Goal: Transaction & Acquisition: Purchase product/service

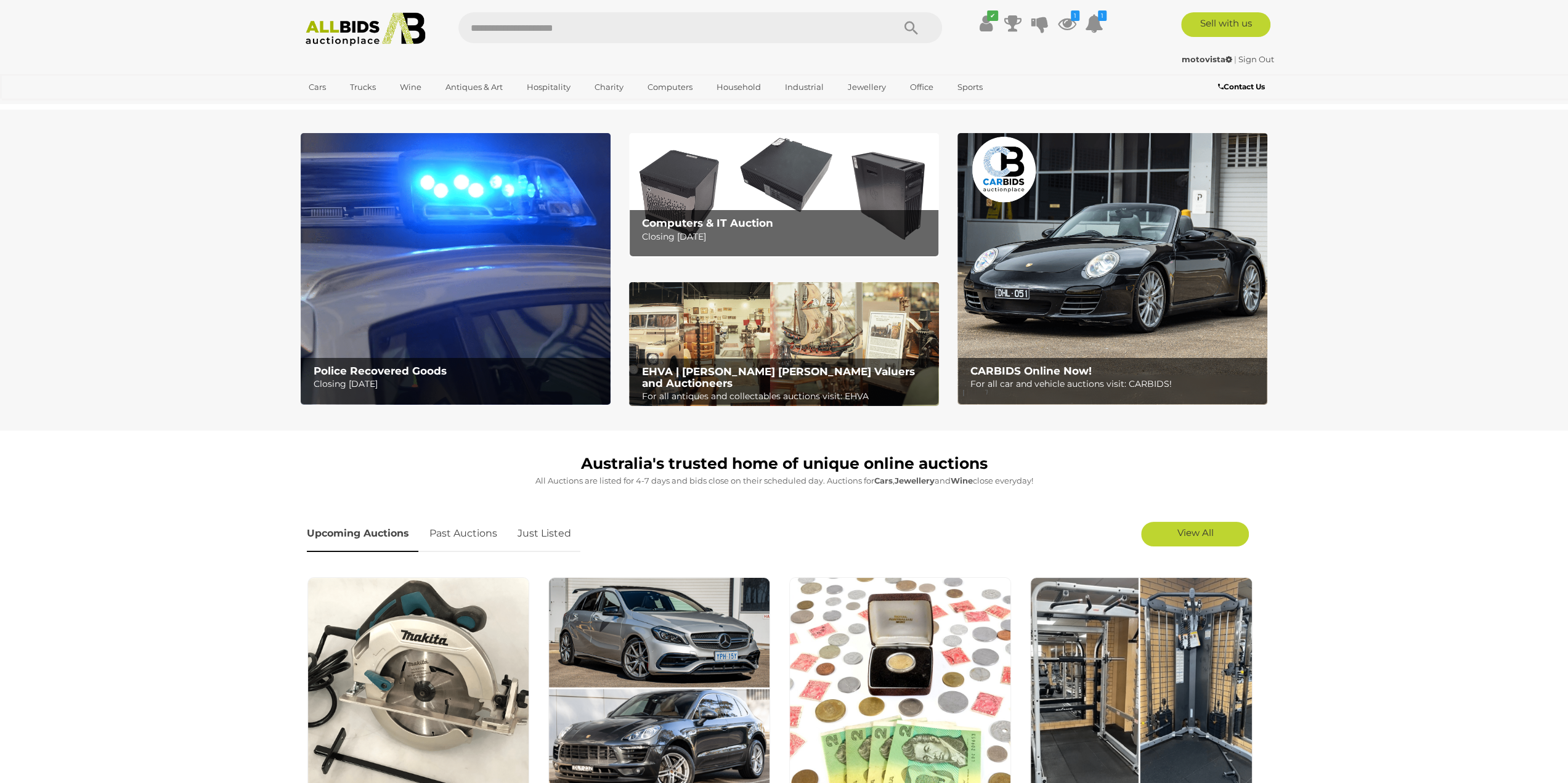
click at [1065, 20] on icon at bounding box center [1066, 23] width 18 height 22
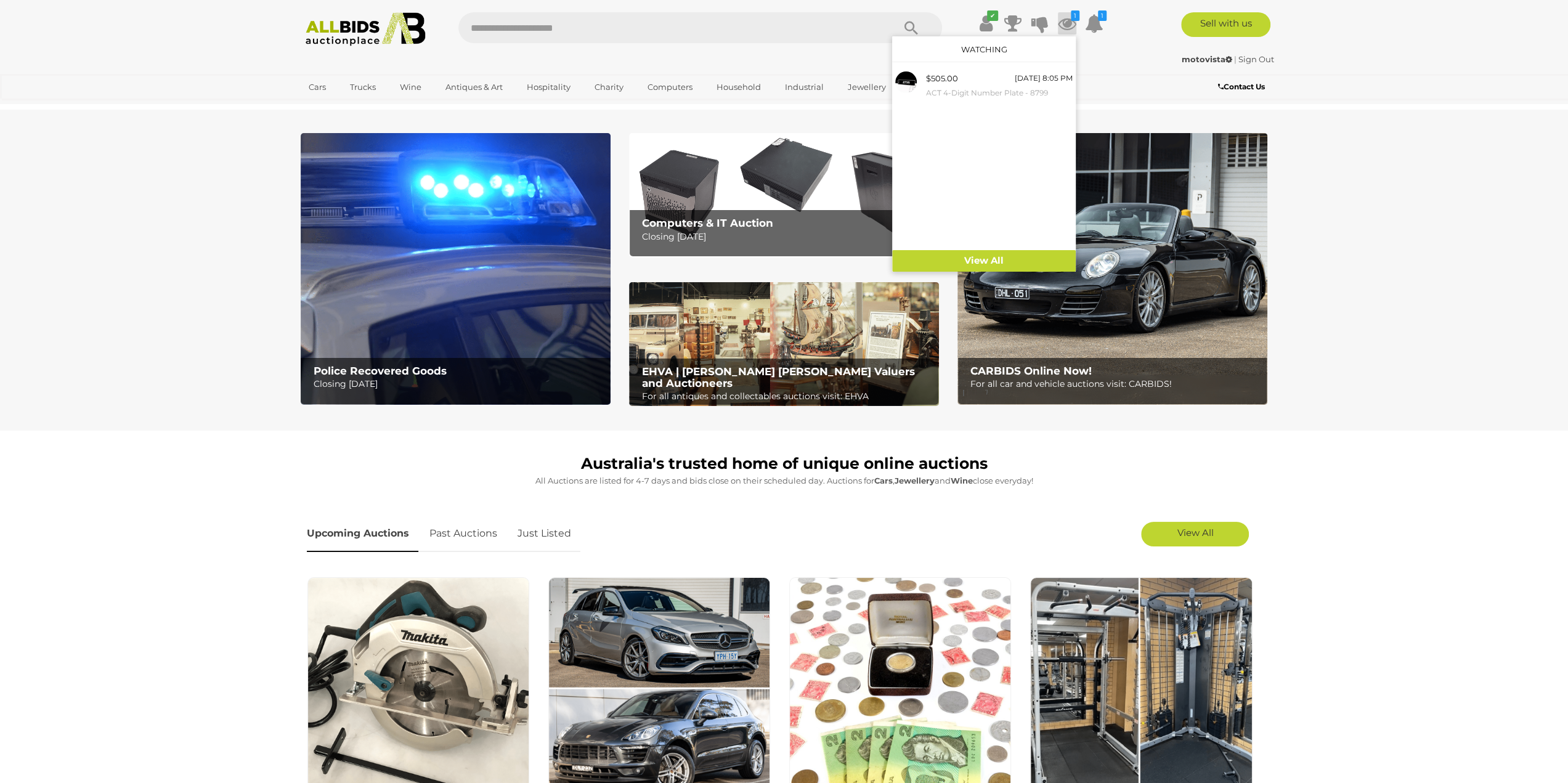
click at [1065, 20] on icon at bounding box center [1066, 23] width 18 height 22
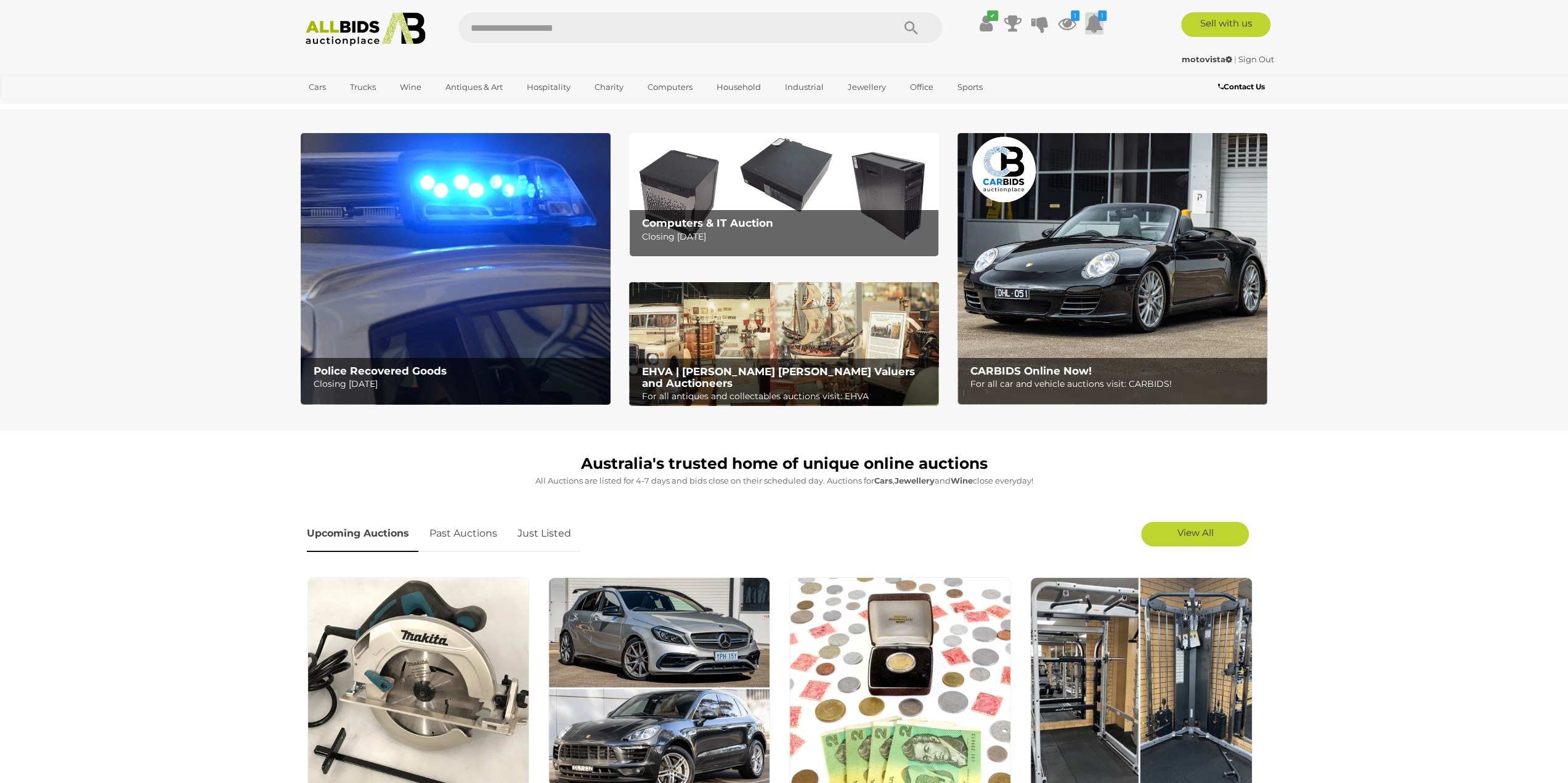
click at [1095, 21] on icon at bounding box center [1094, 23] width 18 height 22
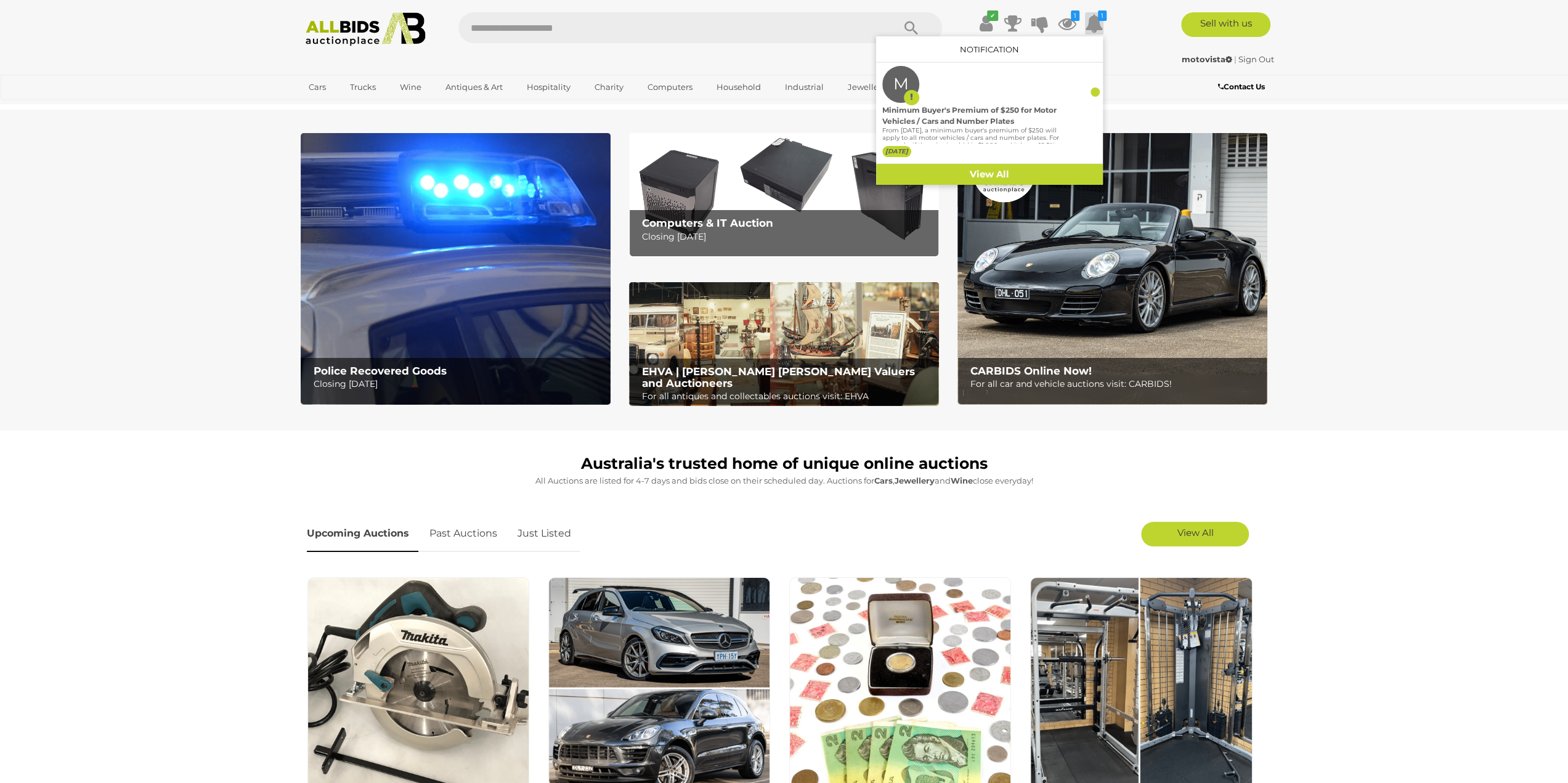
click at [1095, 21] on icon at bounding box center [1094, 23] width 18 height 22
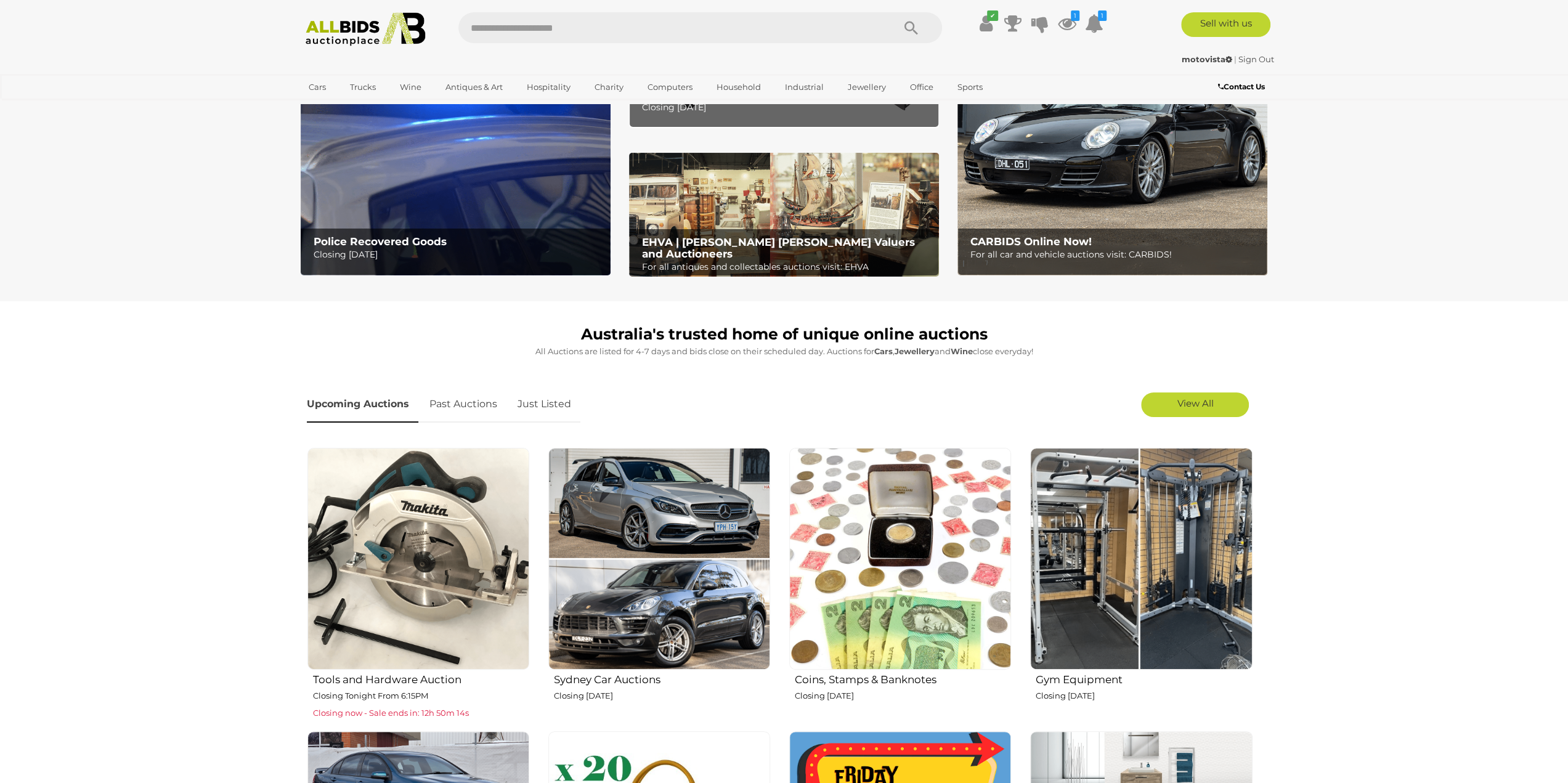
scroll to position [185, 0]
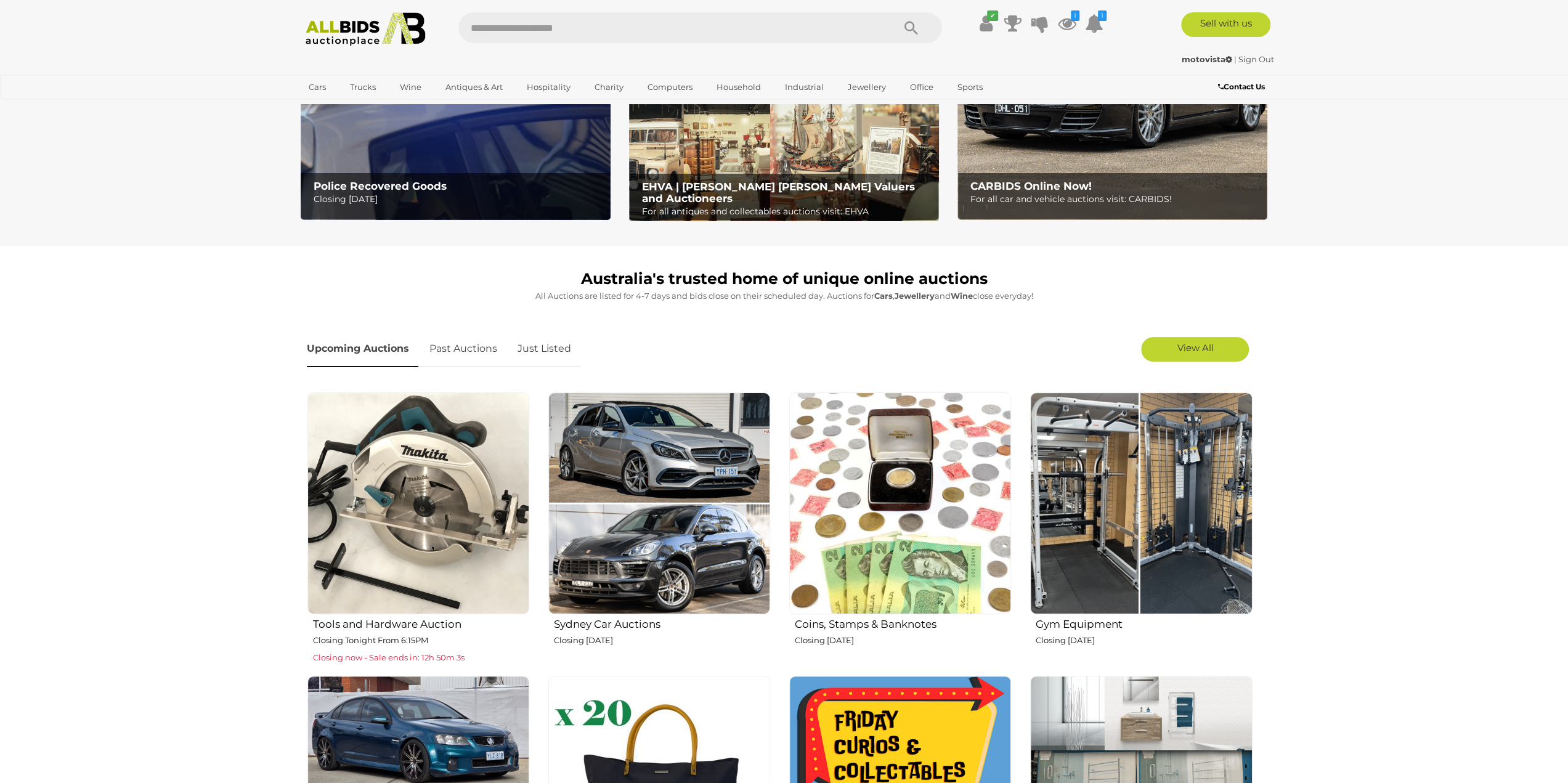
click at [1331, 596] on section "Australia's trusted home of unique online auctions All Auctions are listed for …" at bounding box center [784, 636] width 1568 height 781
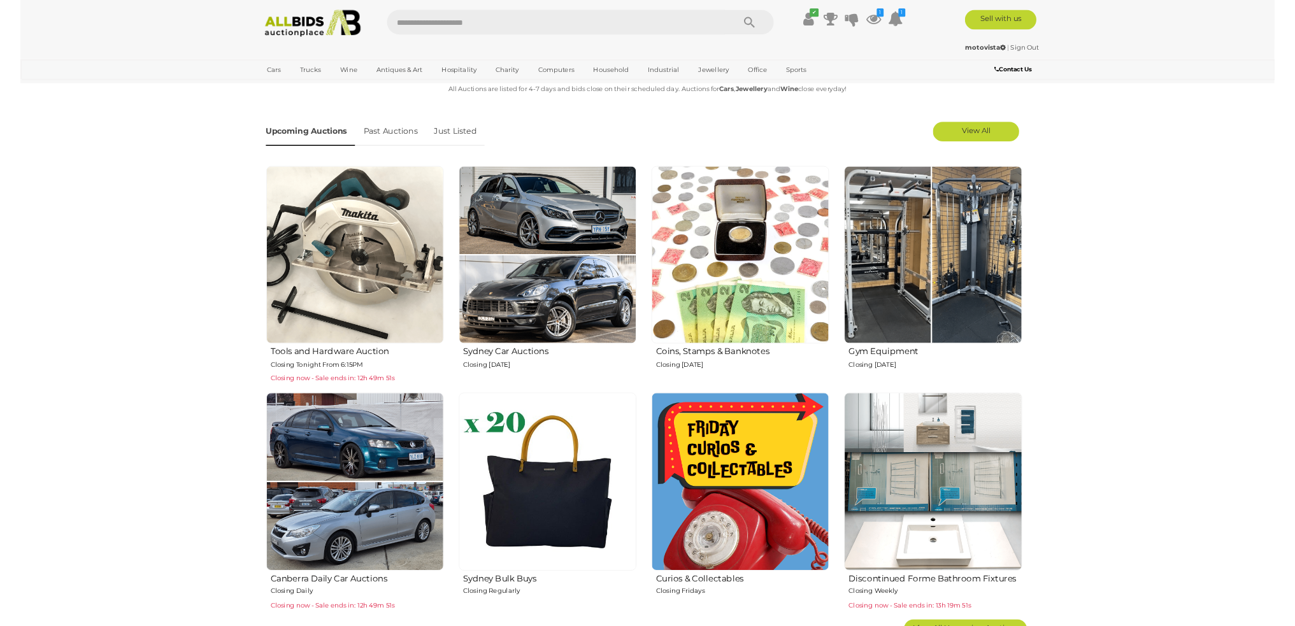
scroll to position [318, 0]
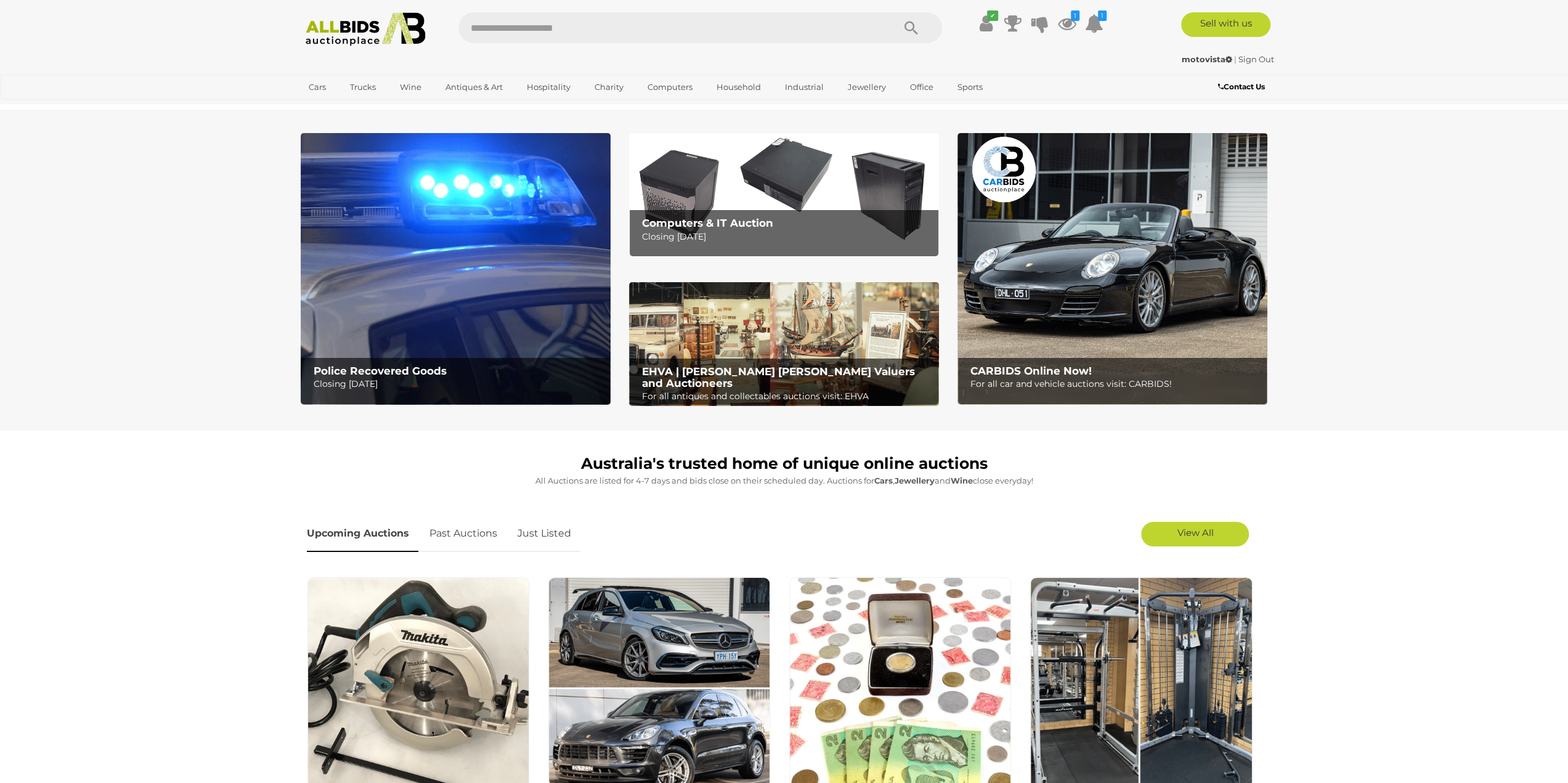
click at [118, 361] on section "Police Recovered Goods Closing Tuesday 16th September Computers & IT Auction Cl…" at bounding box center [784, 270] width 1568 height 321
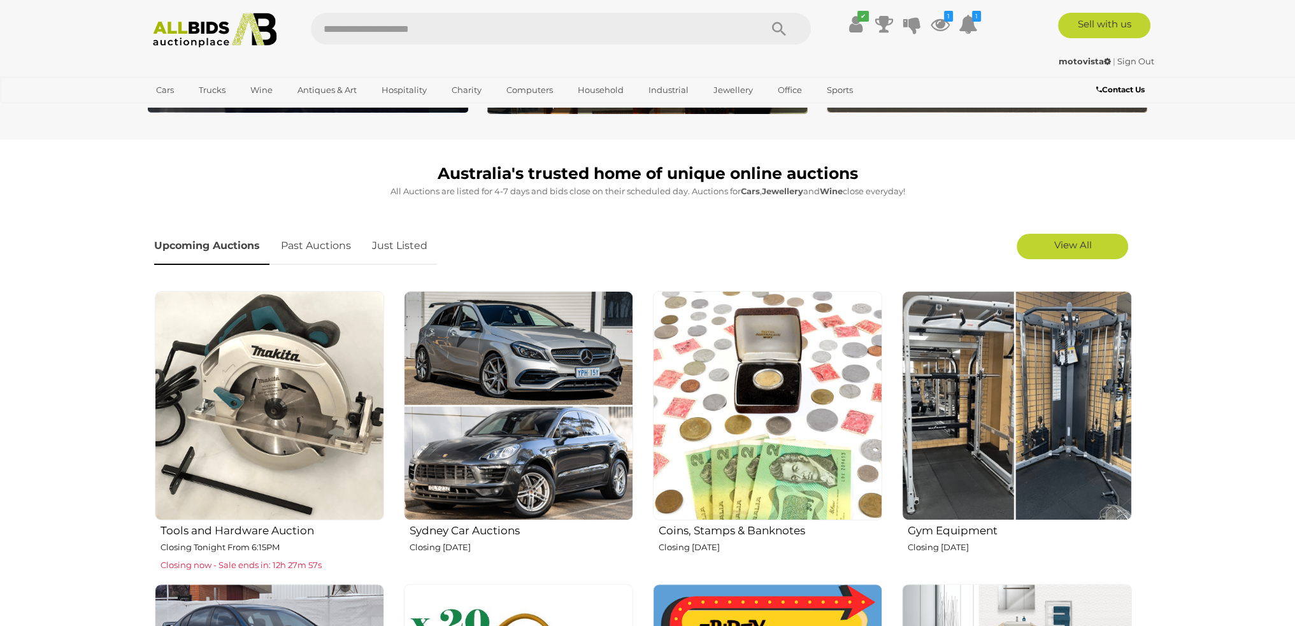
scroll to position [318, 0]
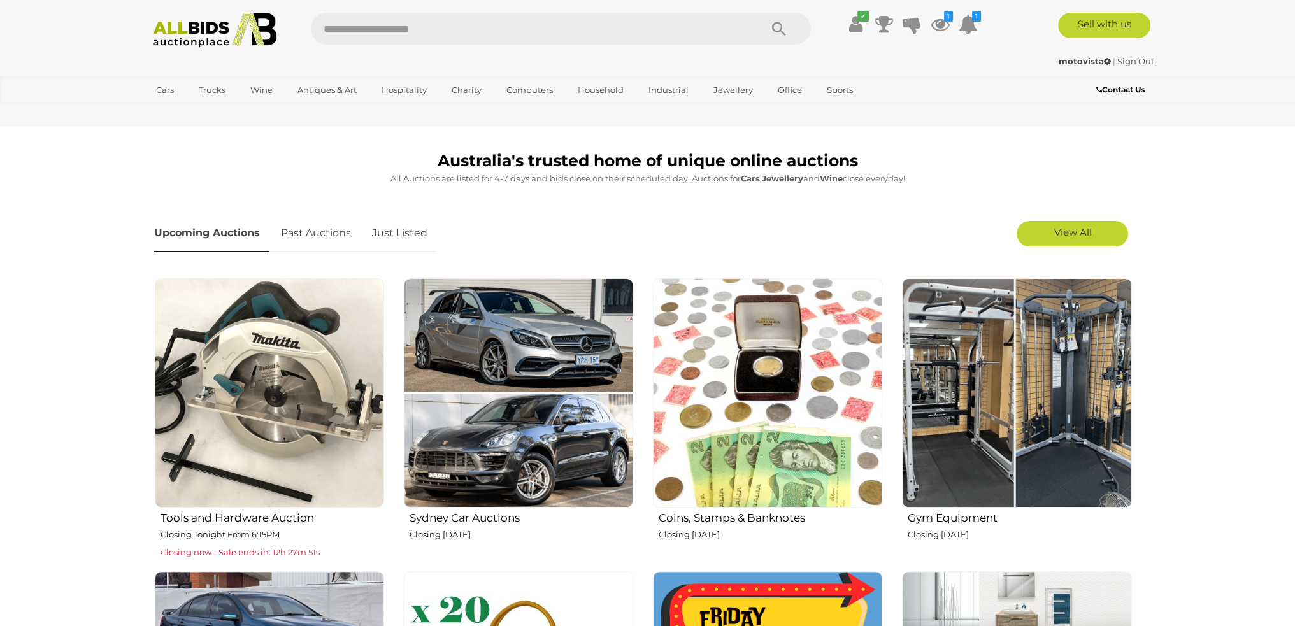
click at [1093, 376] on img at bounding box center [1016, 392] width 229 height 229
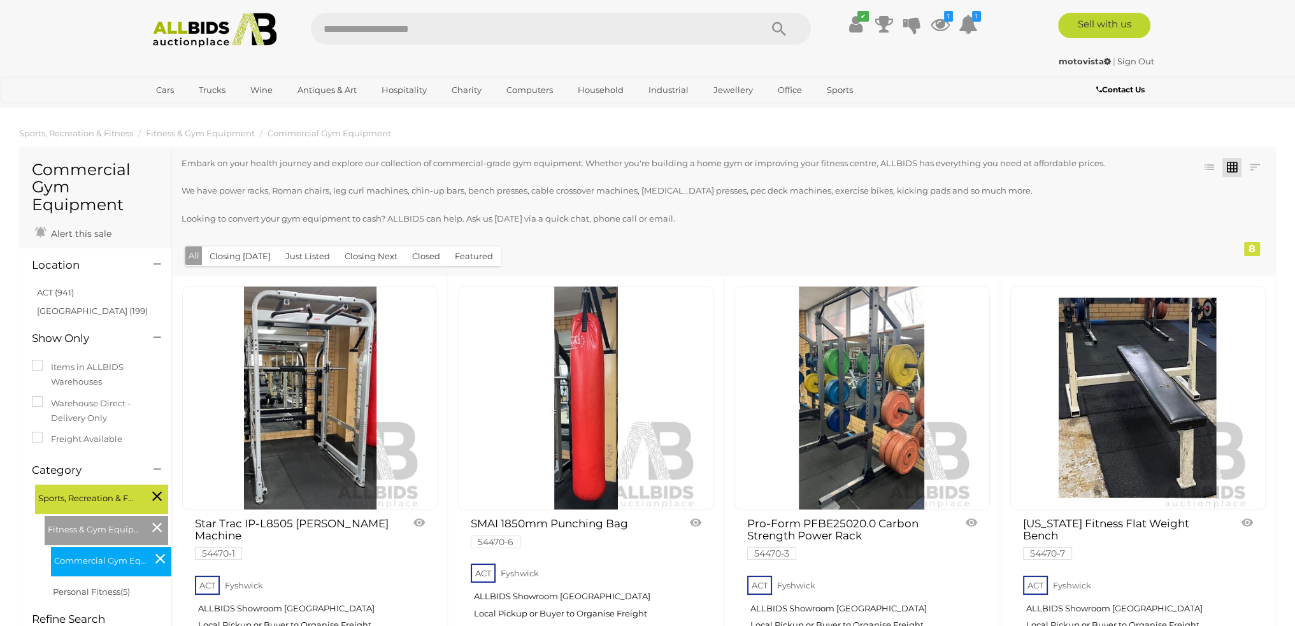
click at [996, 202] on div "Embark on your health journey and explore our collection of commercial-grade gy…" at bounding box center [679, 199] width 994 height 86
click at [1002, 136] on ol "Sports, Recreation & Fitness Fitness & Gym Equipment Commercial Gym Equipment" at bounding box center [647, 133] width 1295 height 21
click at [191, 37] on img at bounding box center [215, 30] width 138 height 35
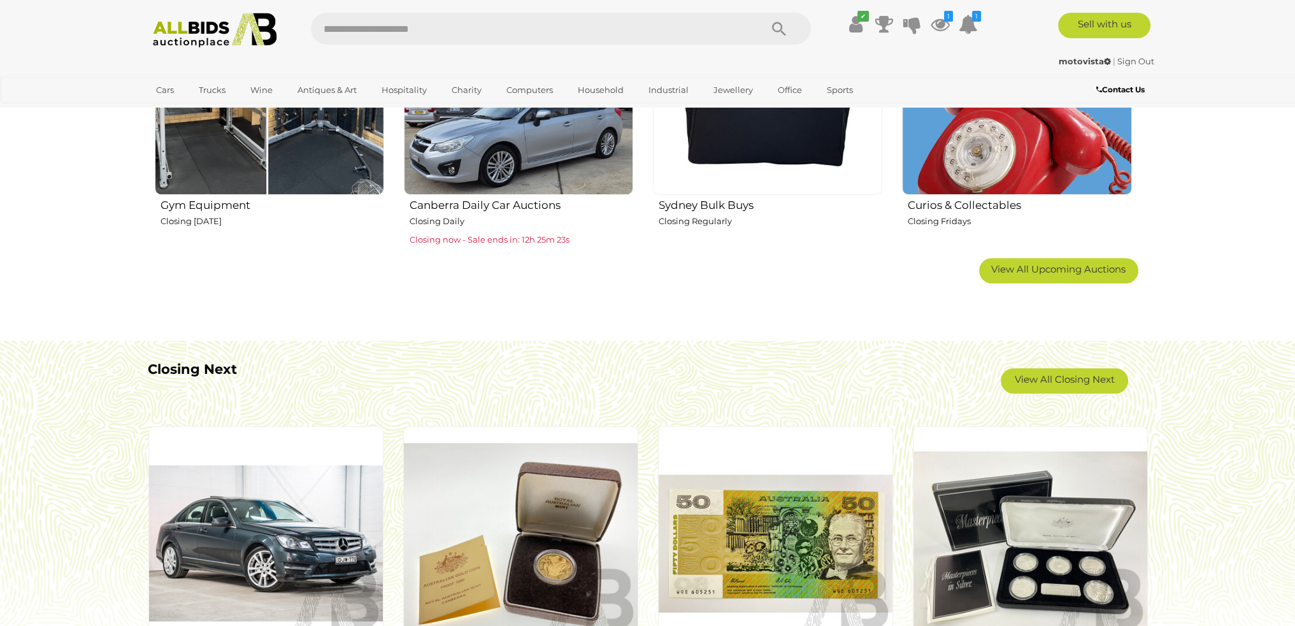
scroll to position [764, 0]
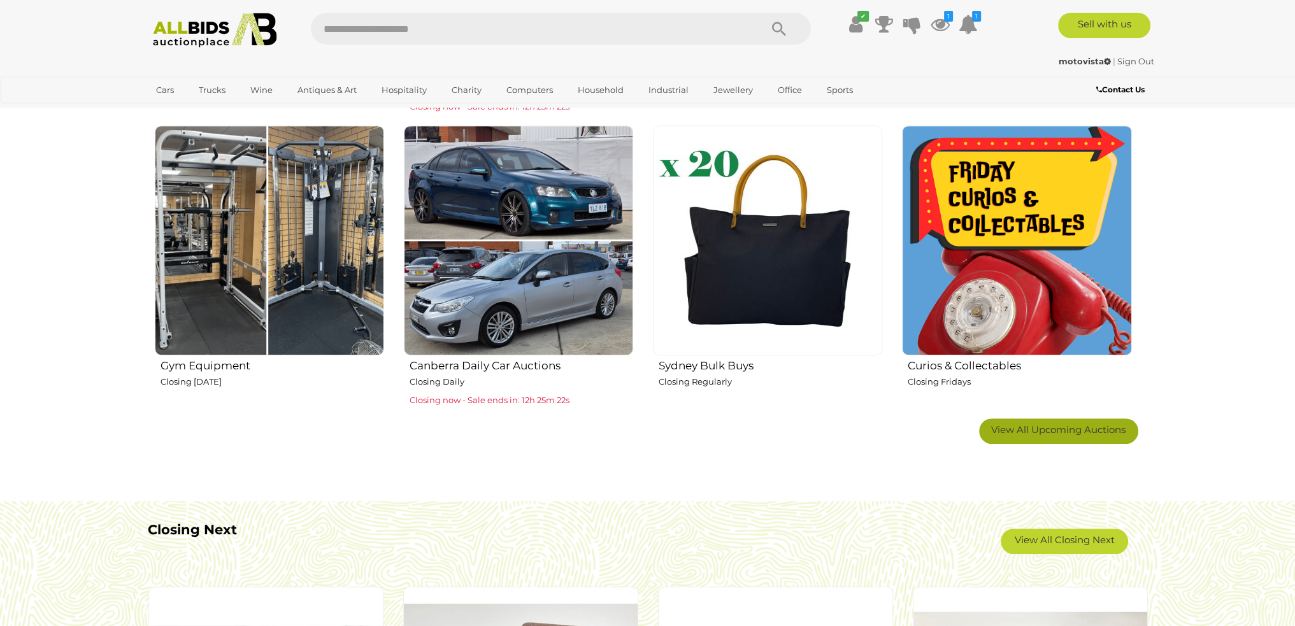
click at [1029, 436] on link "View All Upcoming Auctions" at bounding box center [1058, 430] width 159 height 25
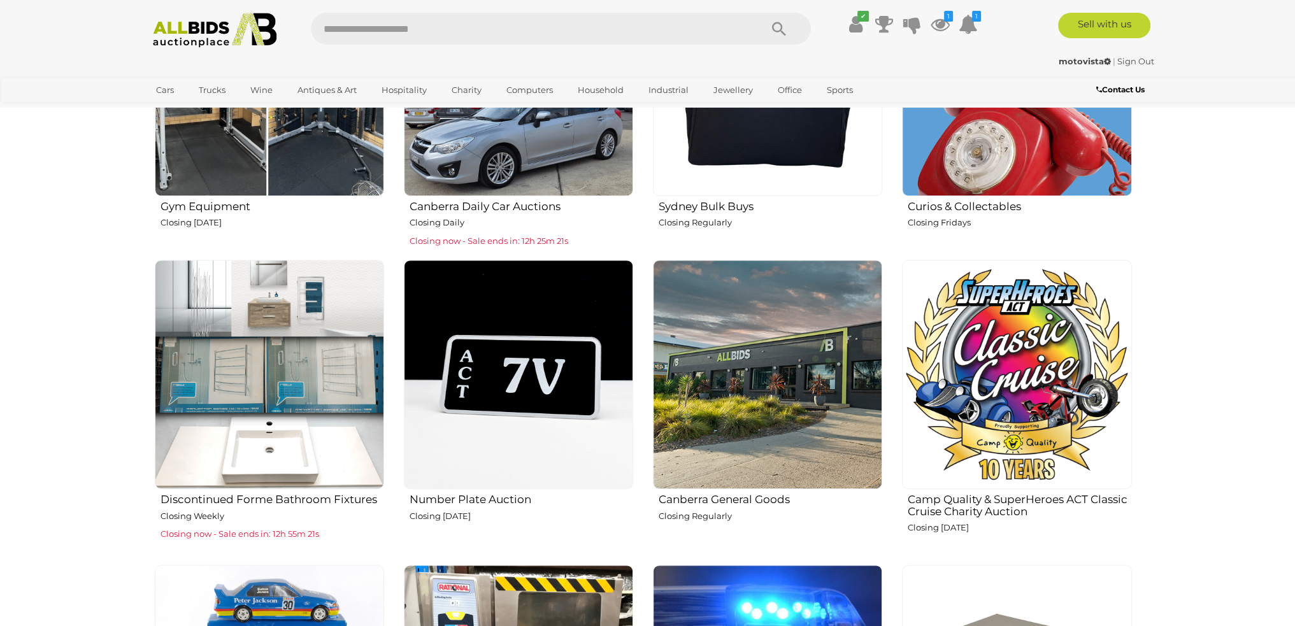
scroll to position [1019, 0]
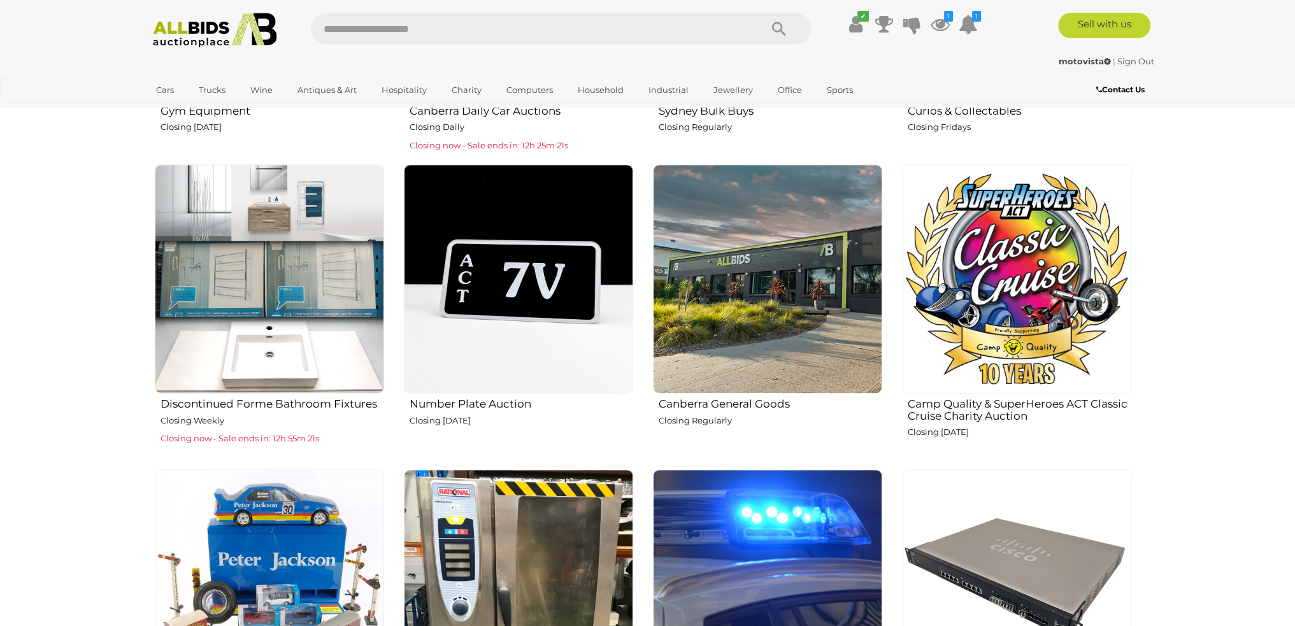
click at [996, 322] on img at bounding box center [1016, 278] width 229 height 229
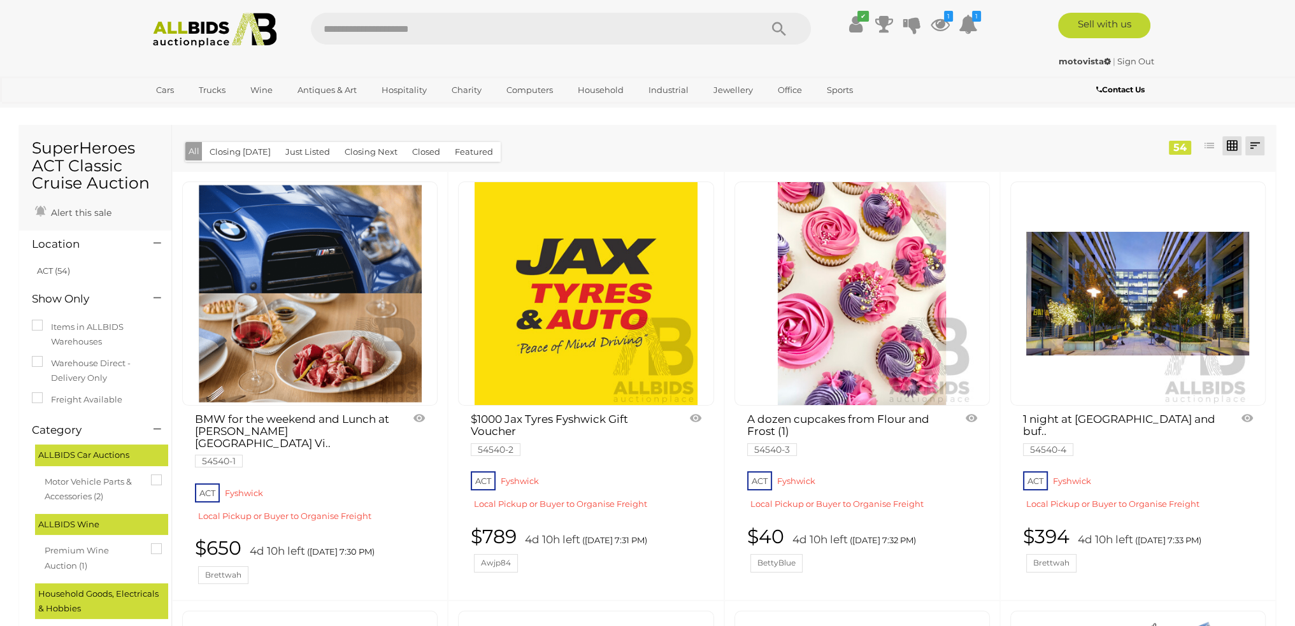
click at [1259, 142] on link at bounding box center [1254, 145] width 19 height 19
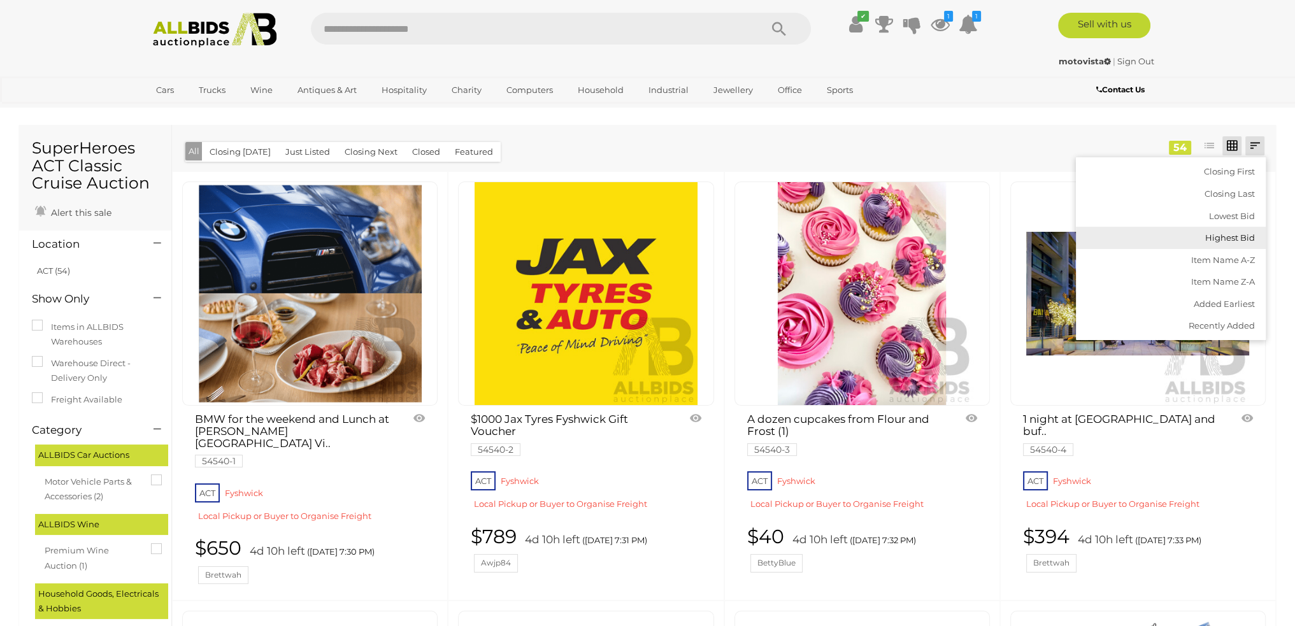
click at [1238, 236] on link "Highest Bid" at bounding box center [1171, 238] width 190 height 22
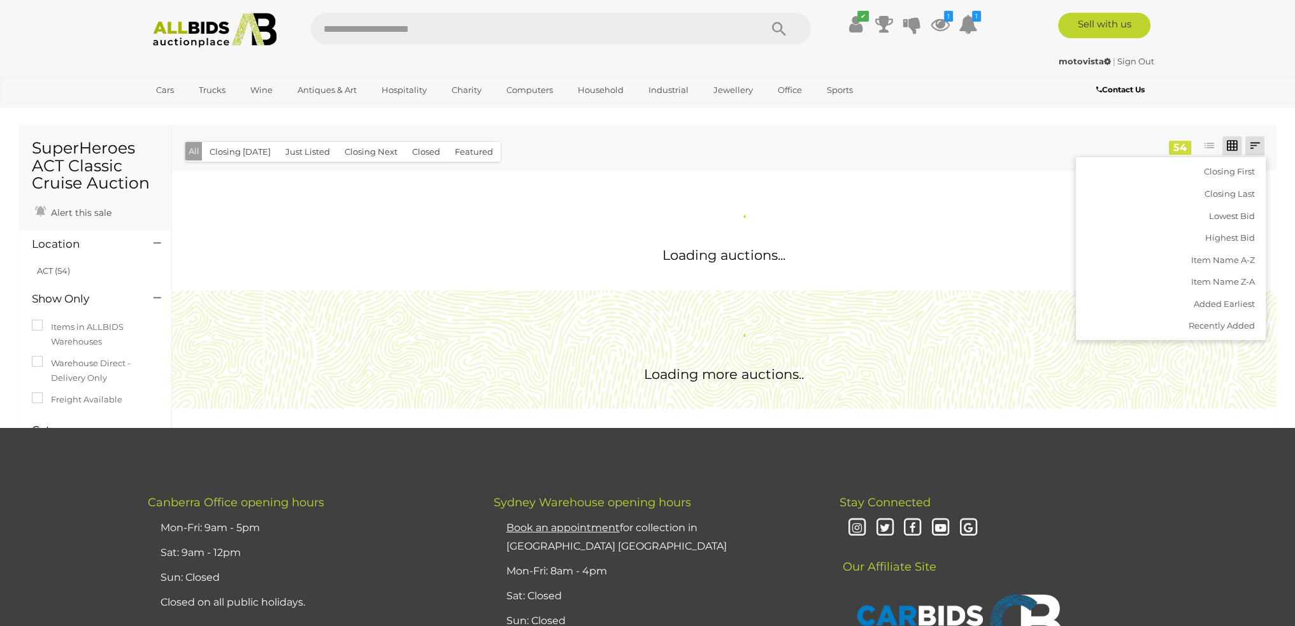
click at [1291, 199] on section "SuperHeroes ACT Classic Cruise Auction Alert this sale Location" at bounding box center [647, 275] width 1295 height 305
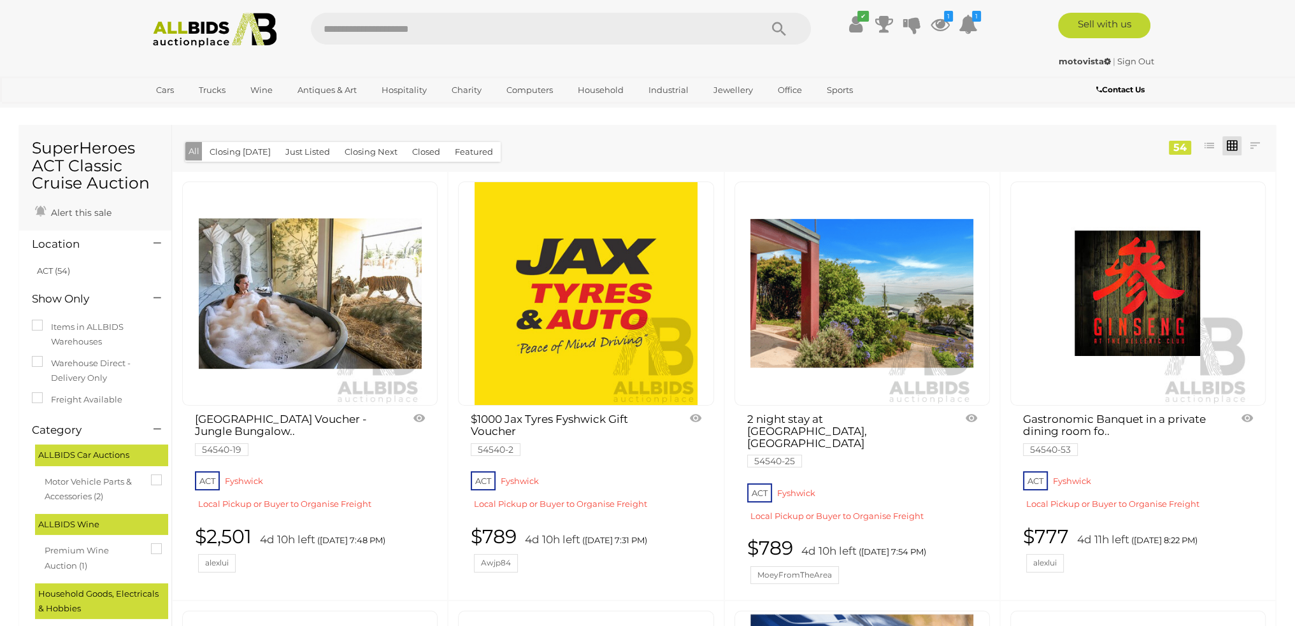
click at [290, 282] on link at bounding box center [309, 294] width 255 height 224
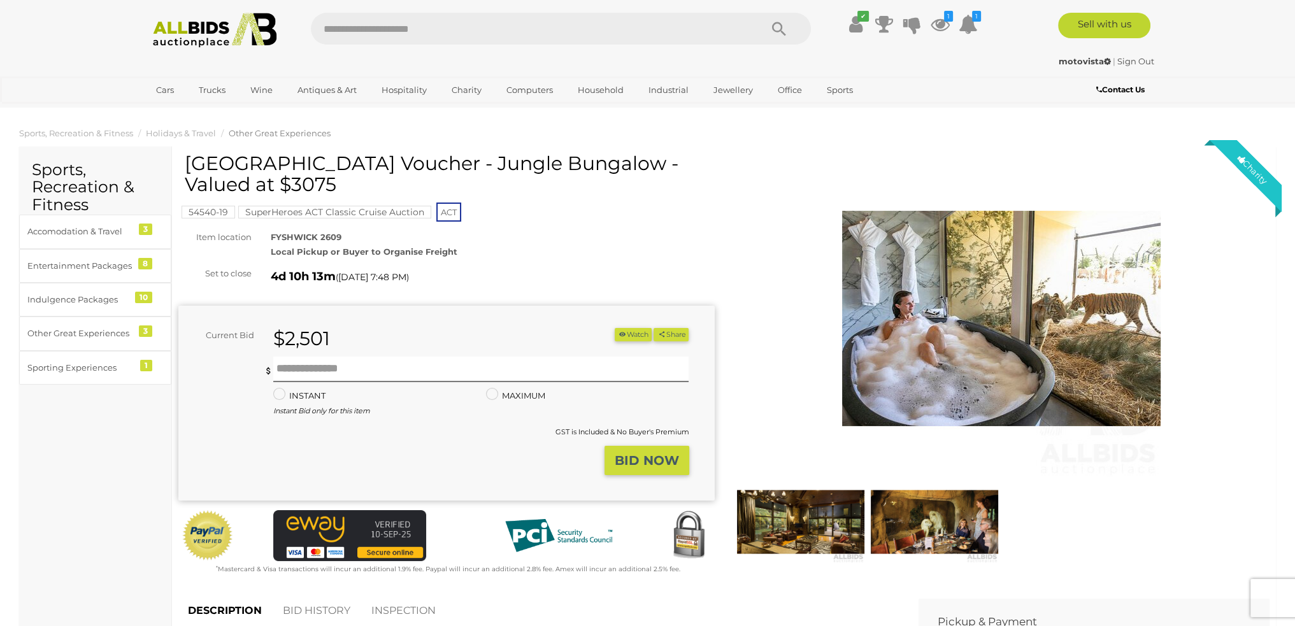
click at [937, 305] on img at bounding box center [1001, 318] width 318 height 318
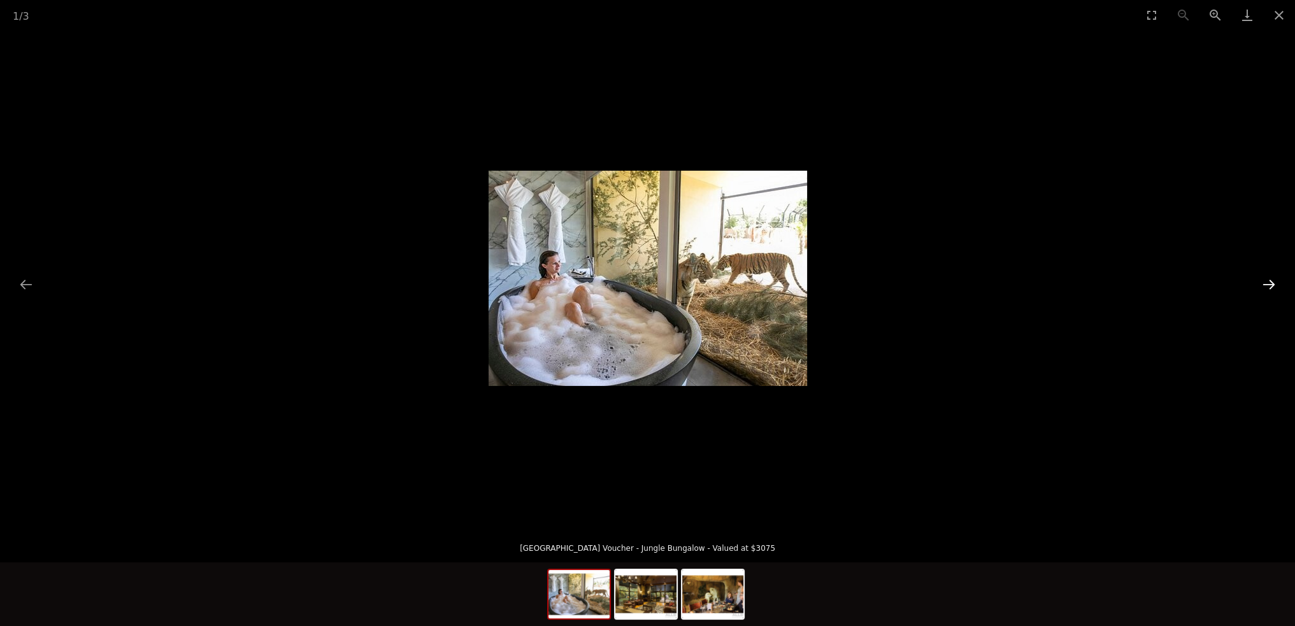
click at [1268, 280] on button "Next slide" at bounding box center [1268, 284] width 27 height 25
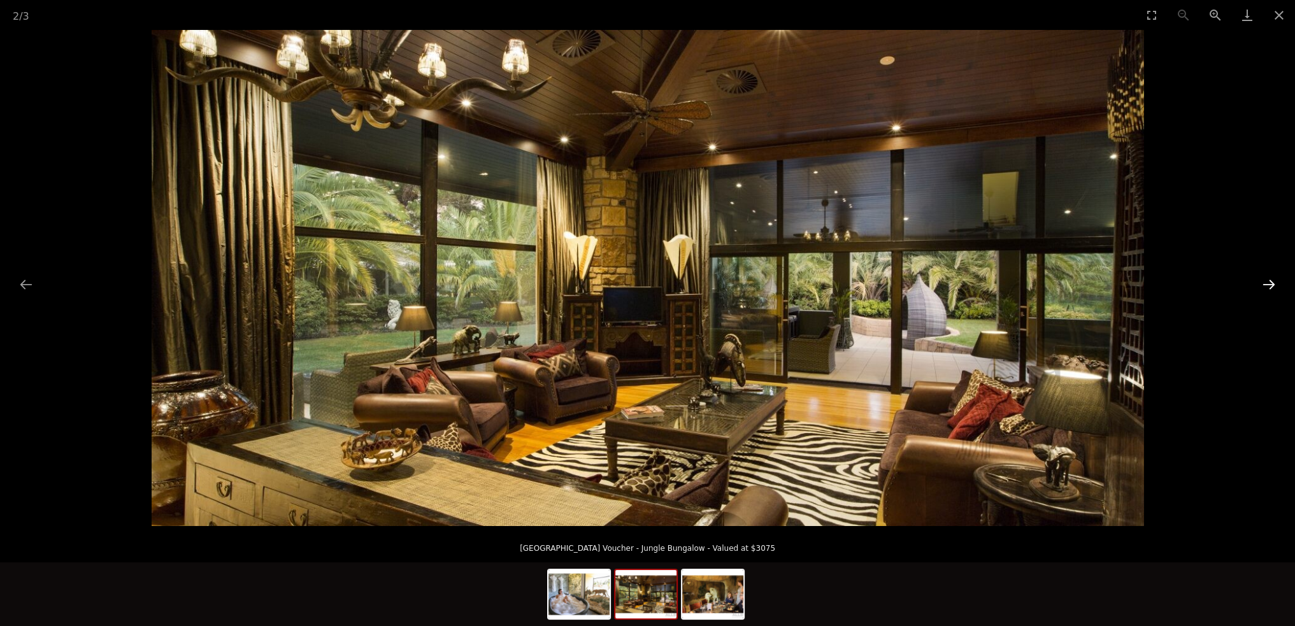
click at [1268, 280] on button "Next slide" at bounding box center [1268, 284] width 27 height 25
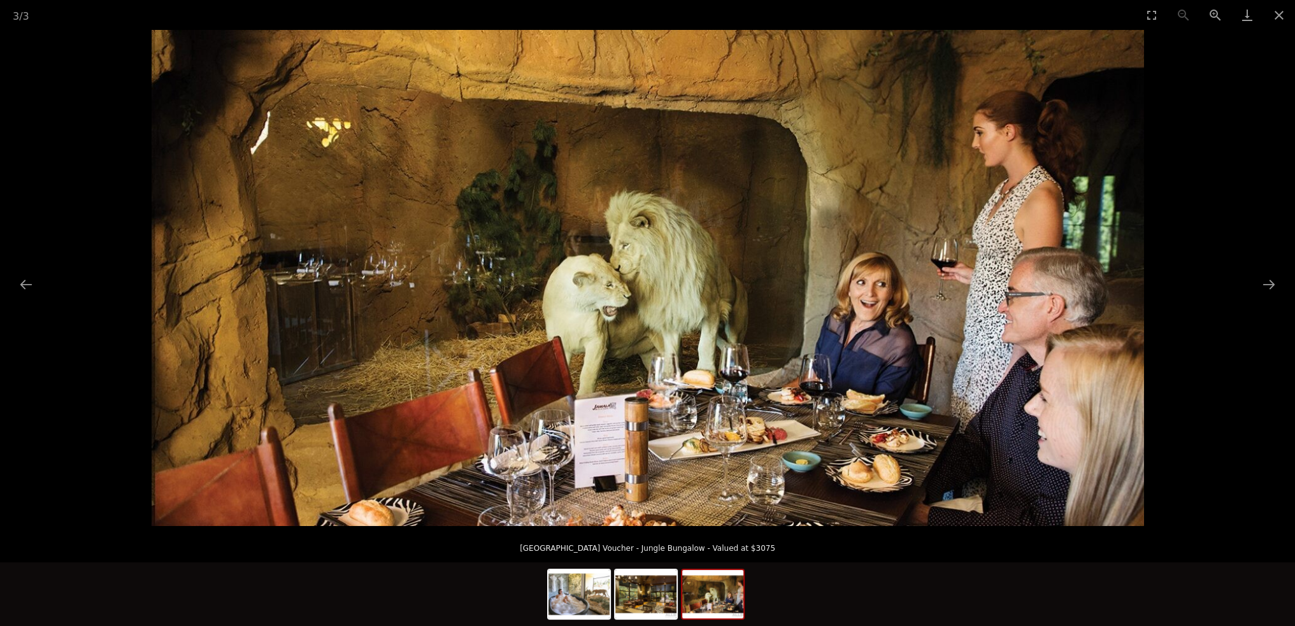
click at [708, 229] on img at bounding box center [648, 278] width 992 height 496
click at [17, 284] on button "Previous slide" at bounding box center [26, 284] width 27 height 25
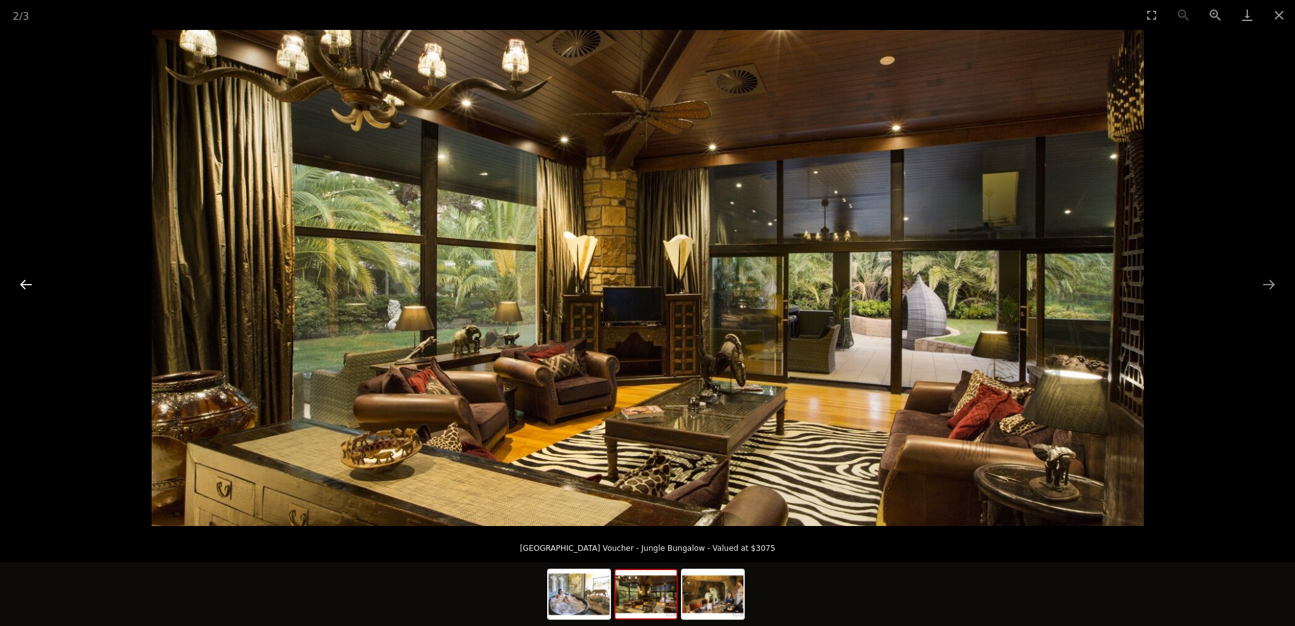
click at [22, 284] on button "Previous slide" at bounding box center [26, 284] width 27 height 25
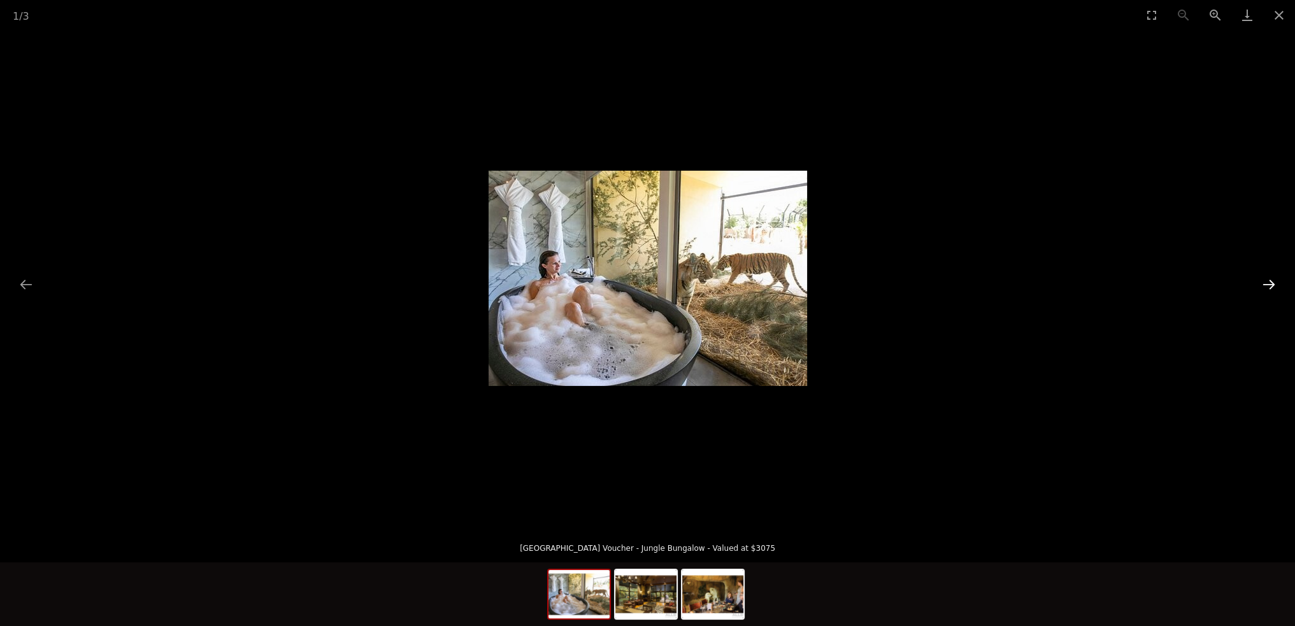
click at [1271, 282] on button "Next slide" at bounding box center [1268, 284] width 27 height 25
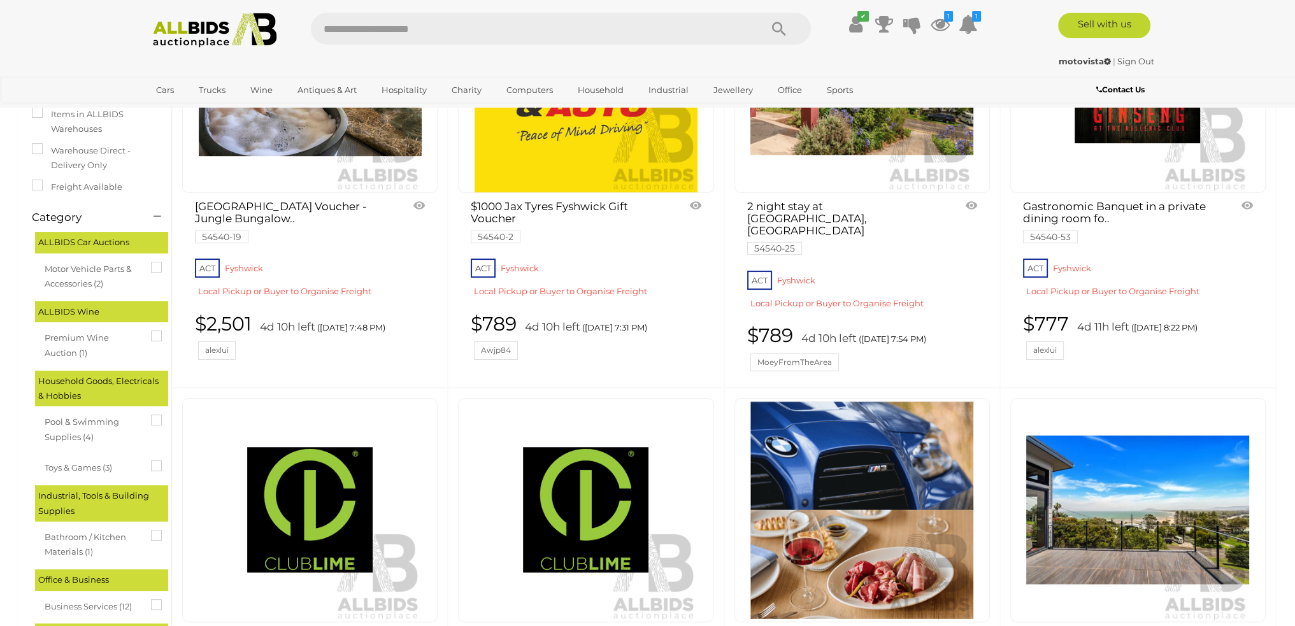
scroll to position [446, 0]
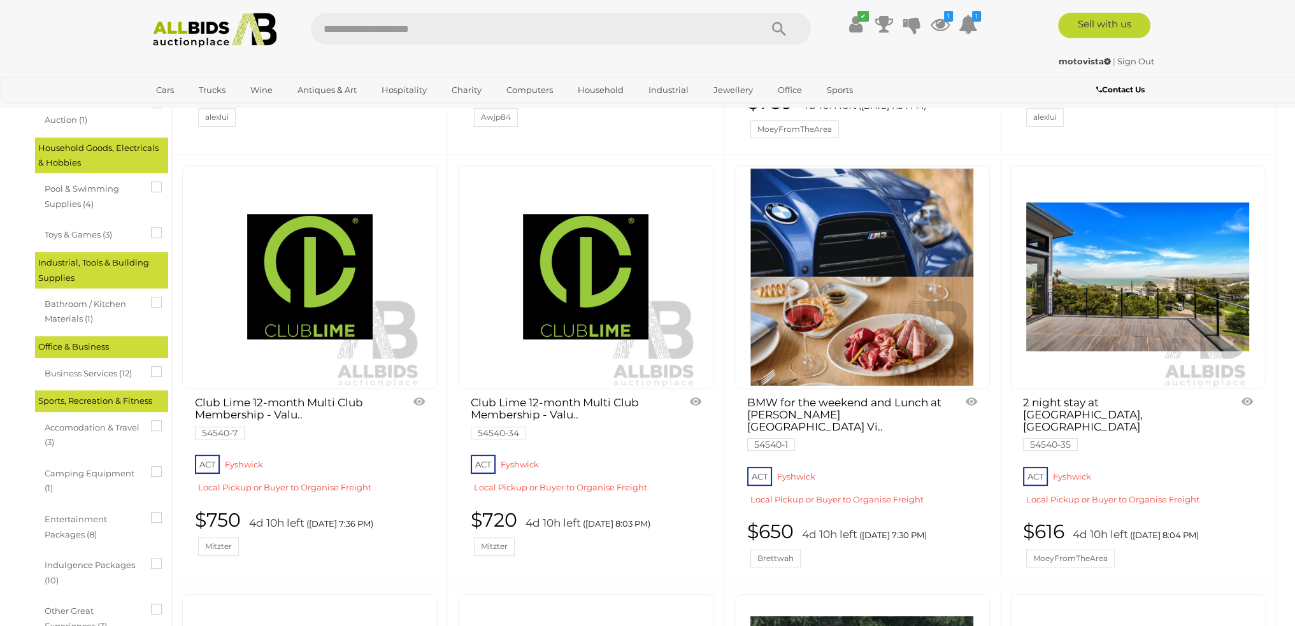
click at [847, 285] on img at bounding box center [861, 277] width 223 height 223
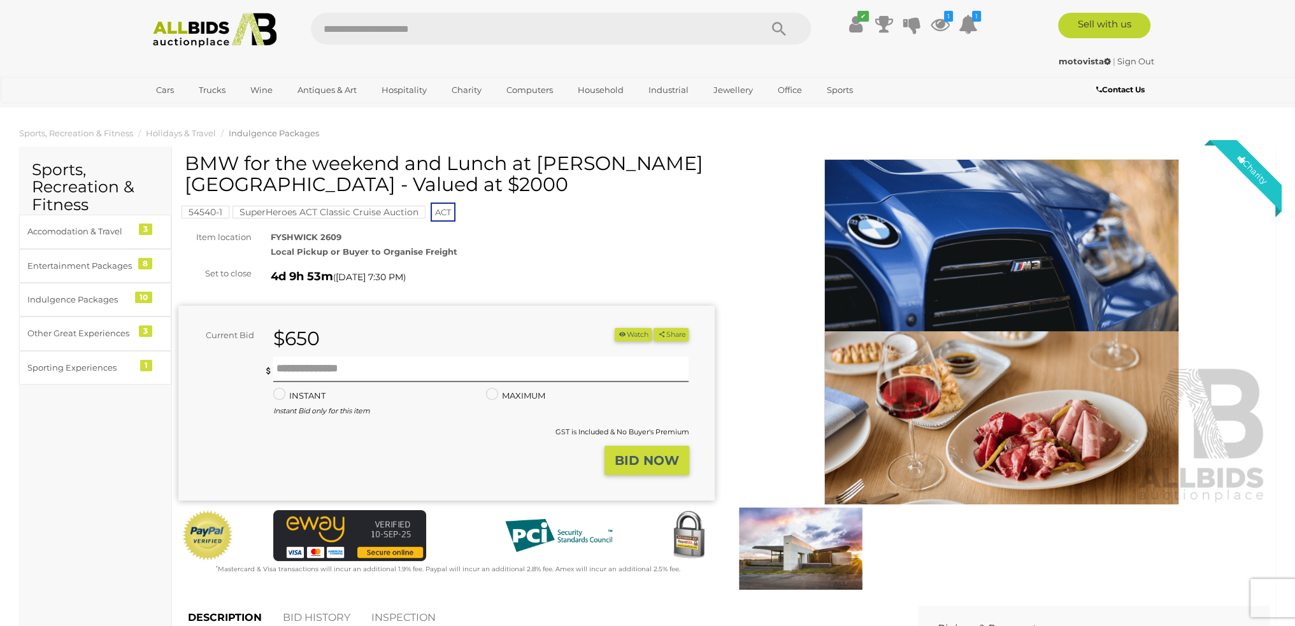
click at [786, 573] on img at bounding box center [800, 549] width 127 height 82
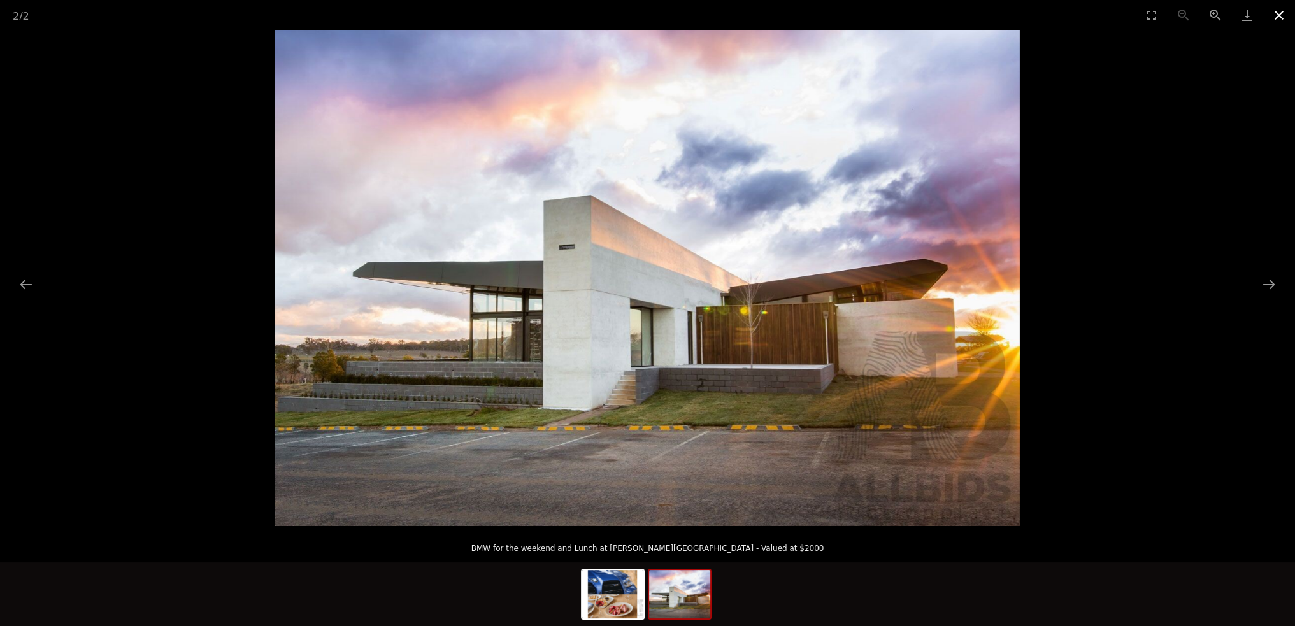
click at [1283, 15] on button "Close gallery" at bounding box center [1279, 15] width 32 height 30
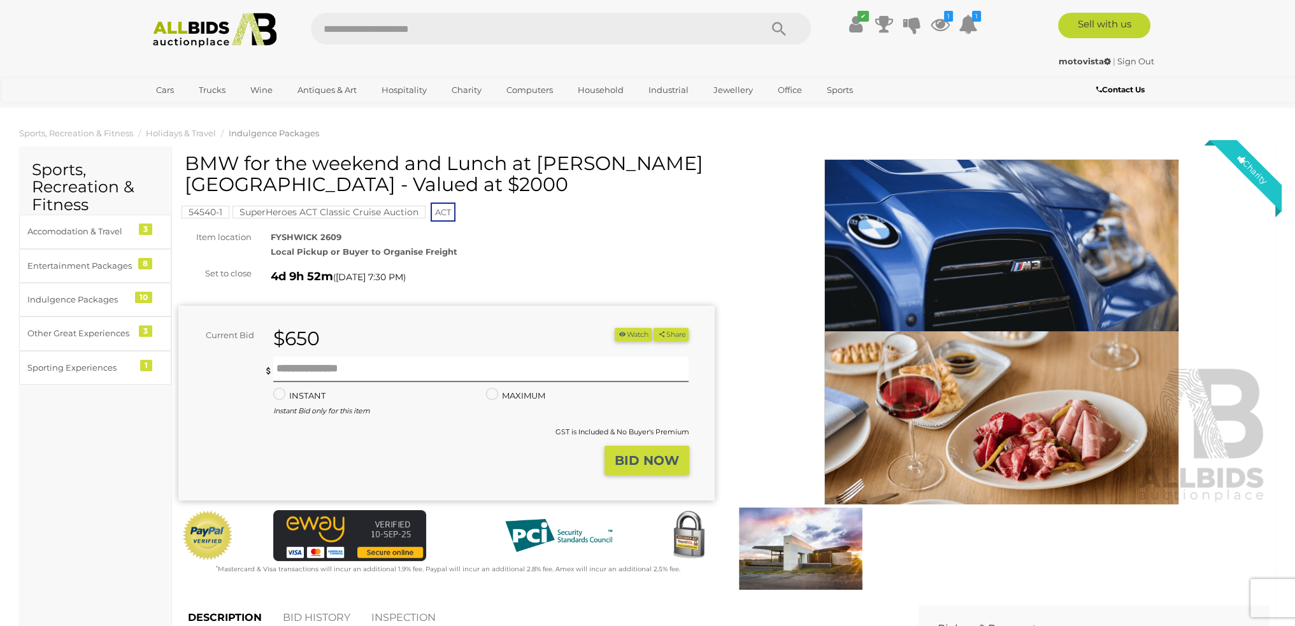
click at [1071, 255] on img at bounding box center [1002, 331] width 536 height 345
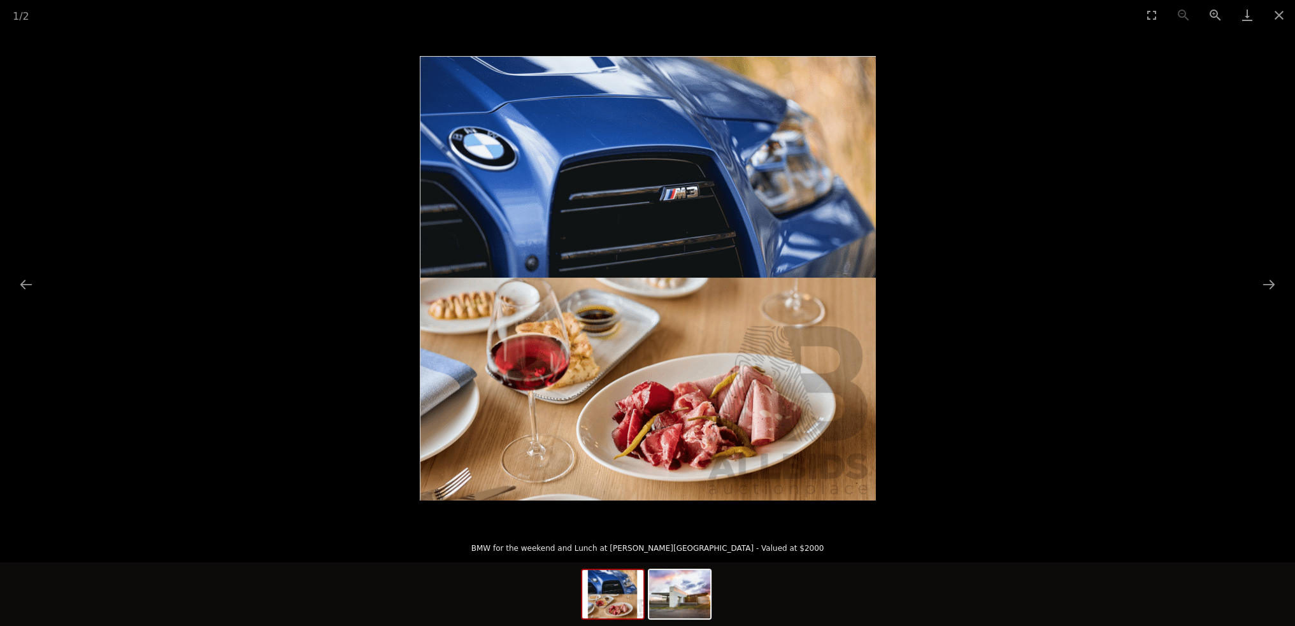
click at [615, 280] on img at bounding box center [648, 278] width 456 height 445
click at [125, 144] on picture at bounding box center [647, 278] width 1295 height 496
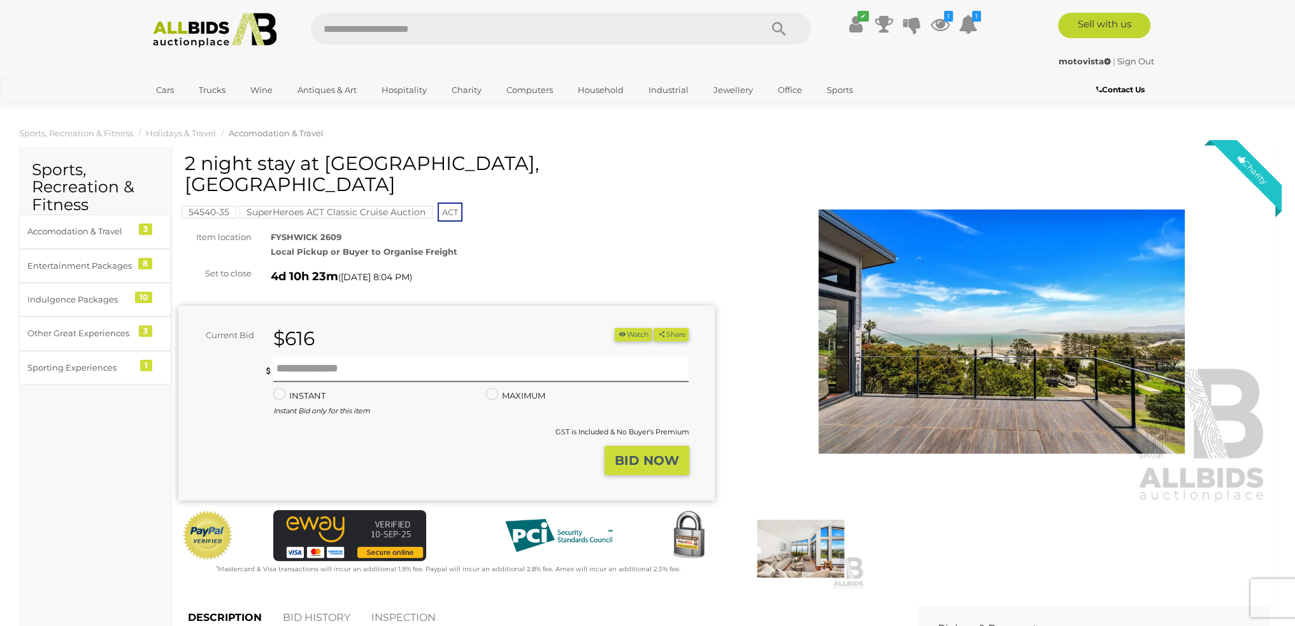
click at [800, 533] on img at bounding box center [800, 549] width 127 height 82
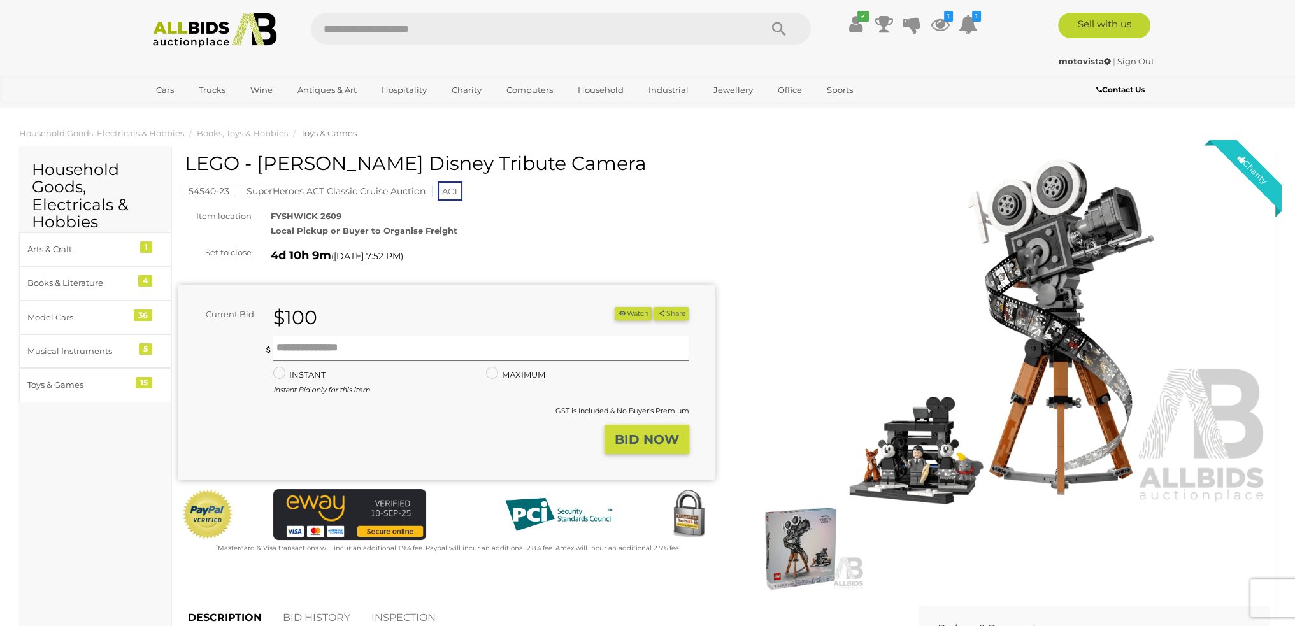
click at [995, 250] on img at bounding box center [1002, 331] width 536 height 345
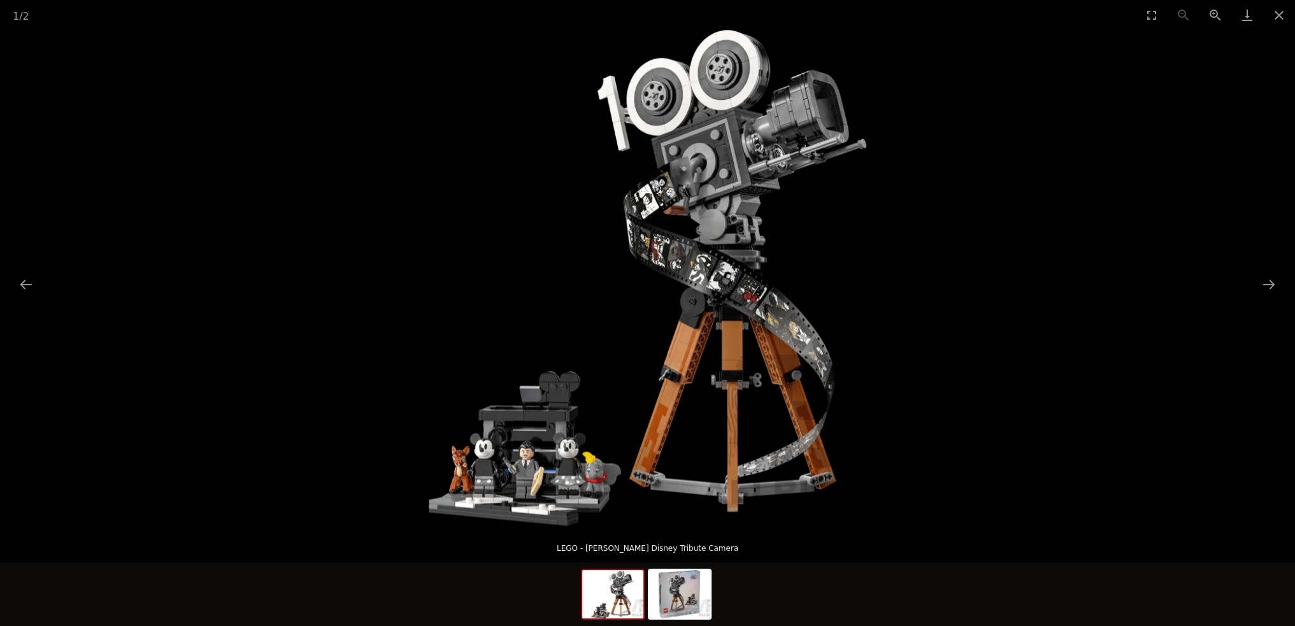
click at [725, 269] on img at bounding box center [648, 278] width 438 height 496
click at [673, 601] on img at bounding box center [679, 594] width 61 height 48
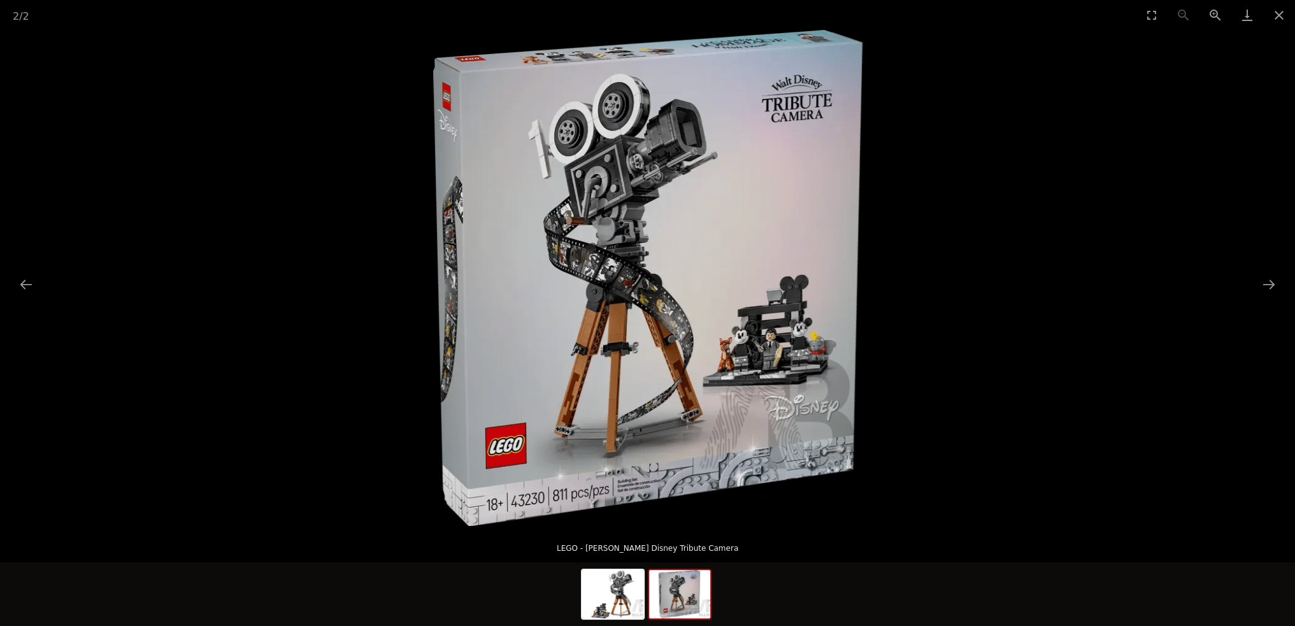
click at [706, 177] on img at bounding box center [647, 278] width 429 height 496
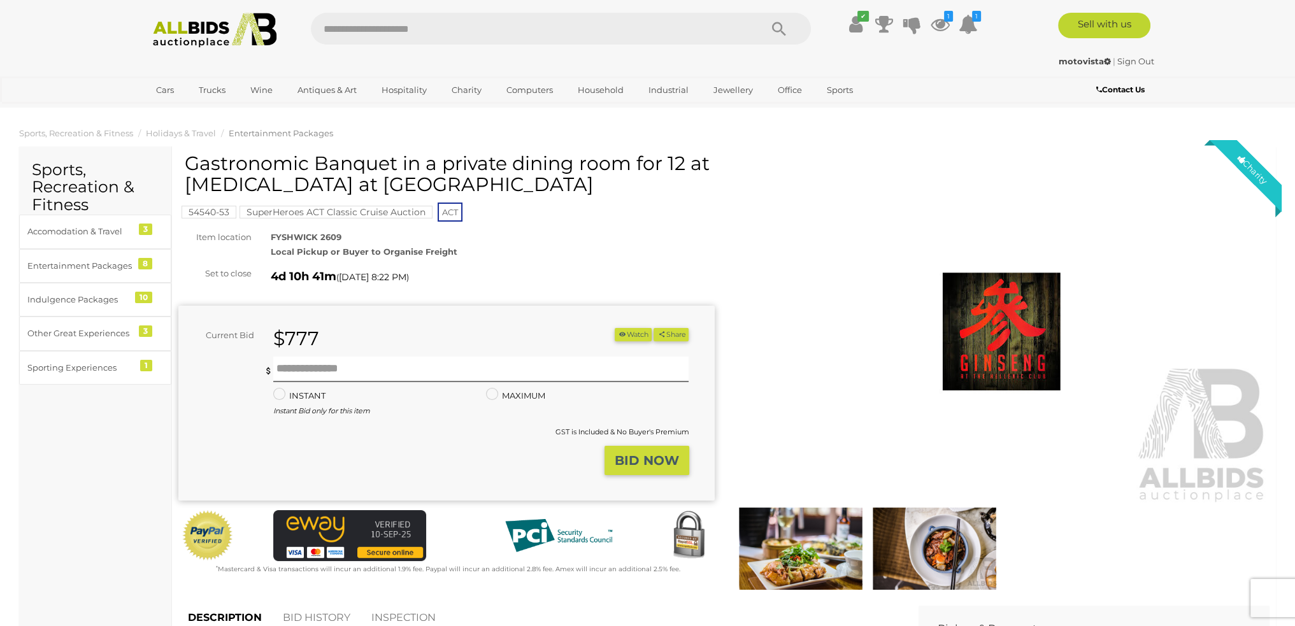
scroll to position [127, 0]
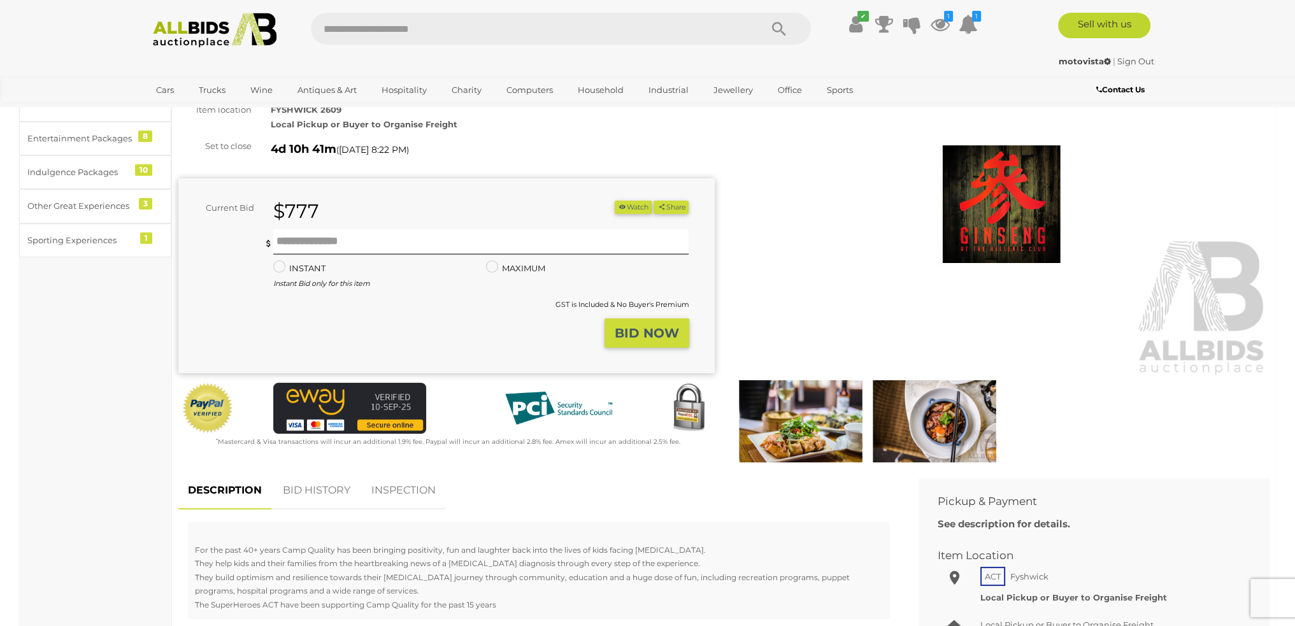
click at [808, 403] on img at bounding box center [800, 421] width 127 height 82
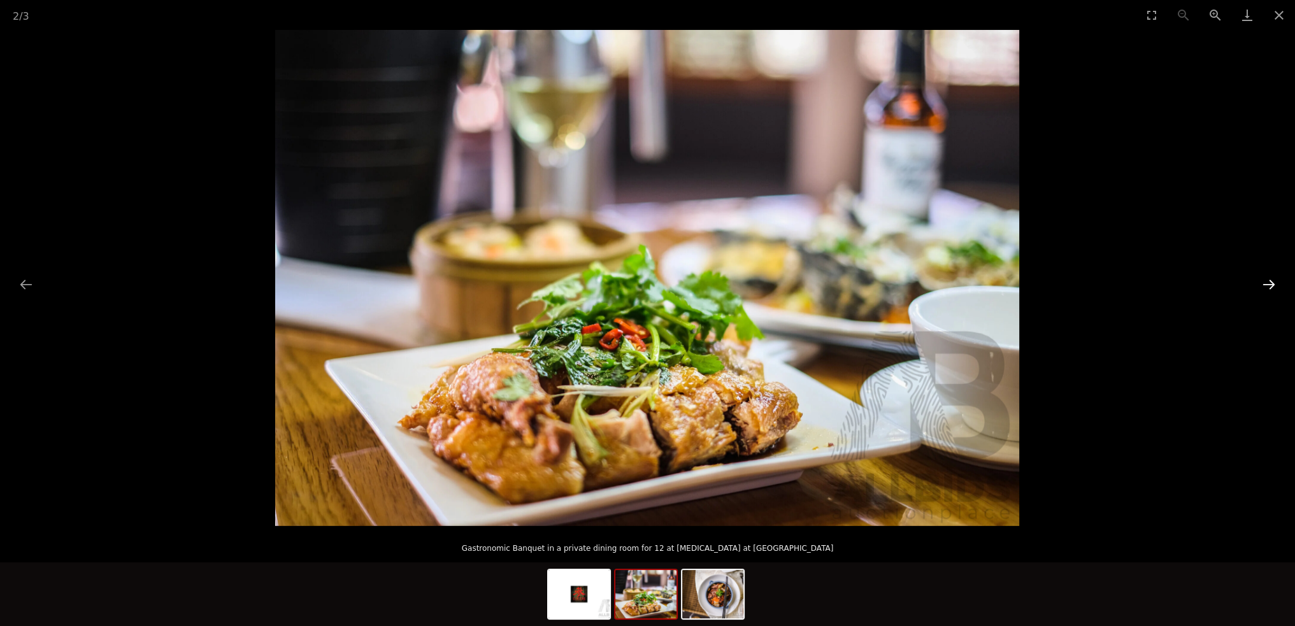
click at [1267, 277] on button "Next slide" at bounding box center [1268, 284] width 27 height 25
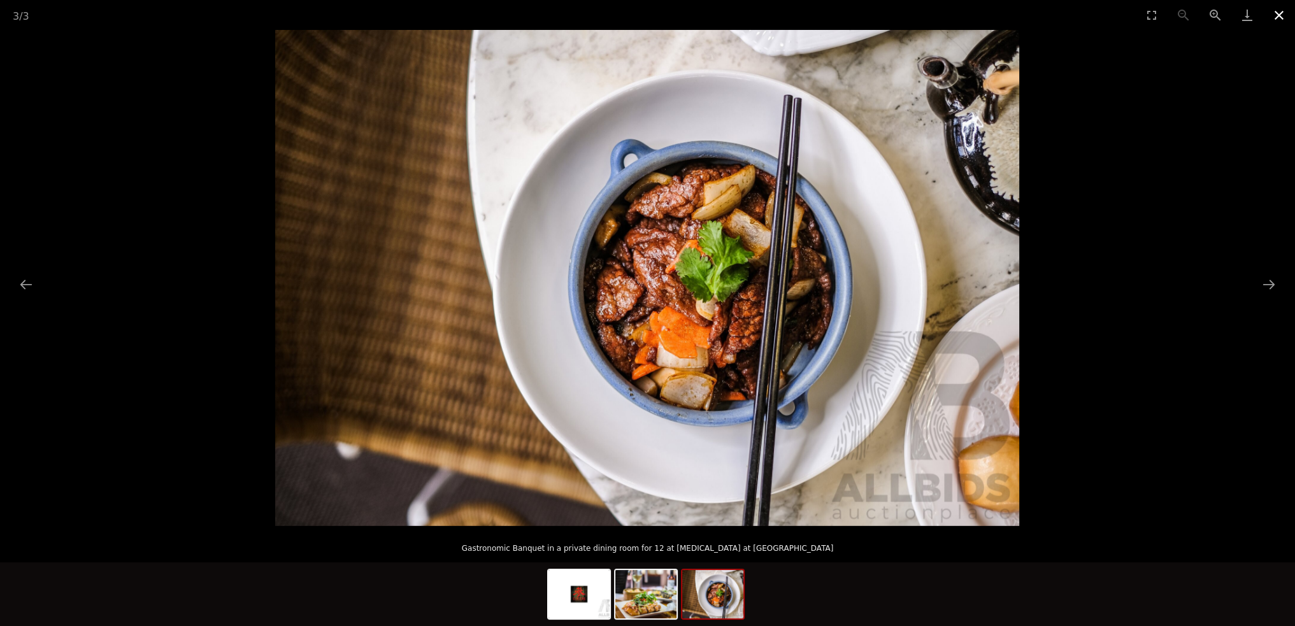
click at [1288, 23] on button "Close gallery" at bounding box center [1279, 15] width 32 height 30
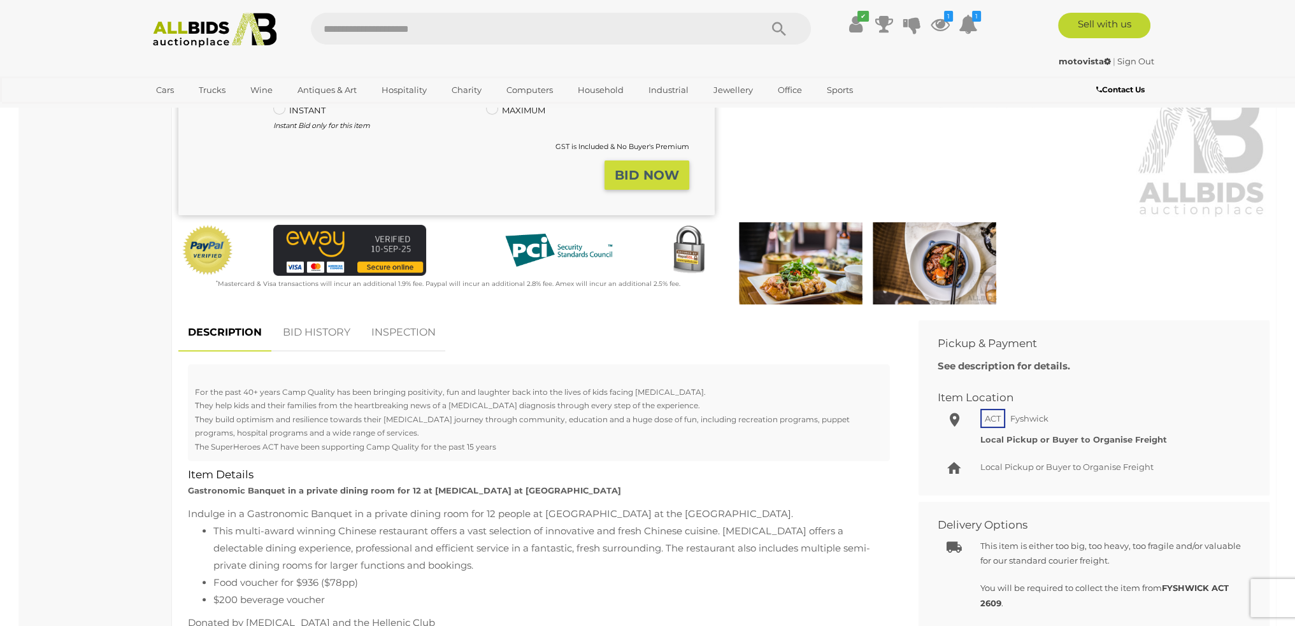
scroll to position [318, 0]
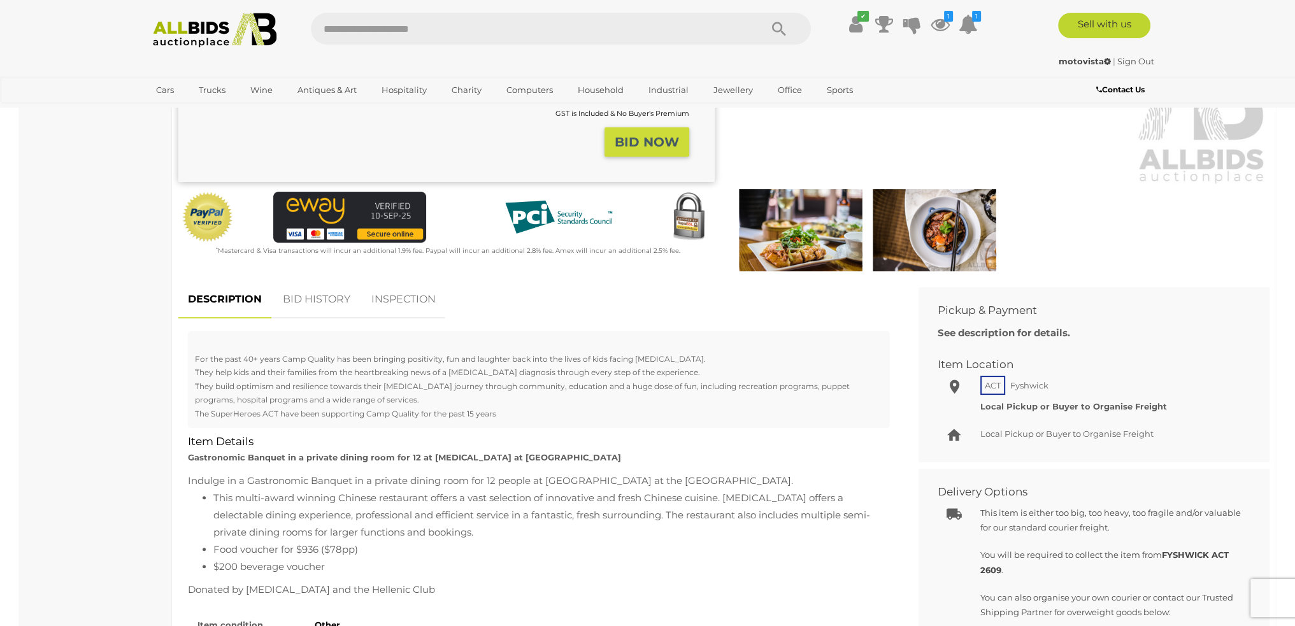
click at [940, 246] on img at bounding box center [934, 230] width 127 height 82
